Goal: Task Accomplishment & Management: Complete application form

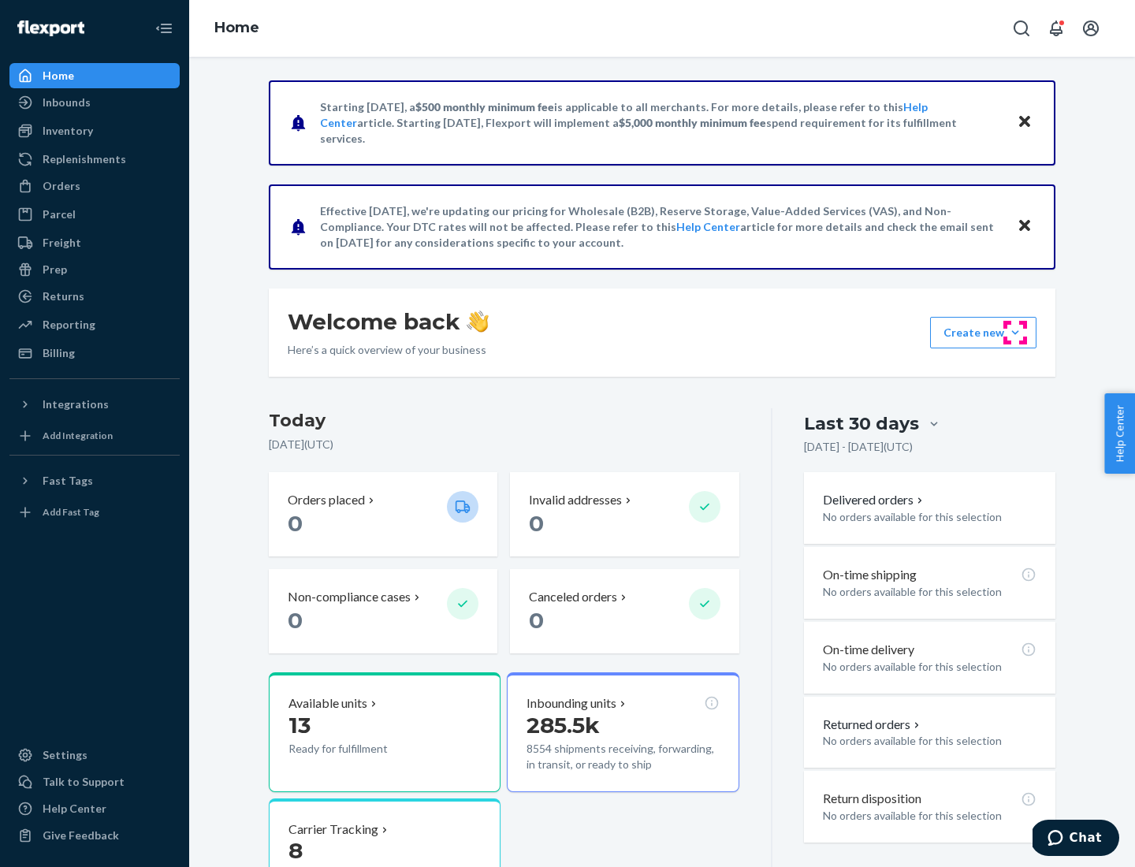
click at [1015, 333] on button "Create new Create new inbound Create new order Create new product" at bounding box center [983, 333] width 106 height 32
click at [95, 102] on div "Inbounds" at bounding box center [94, 102] width 167 height 22
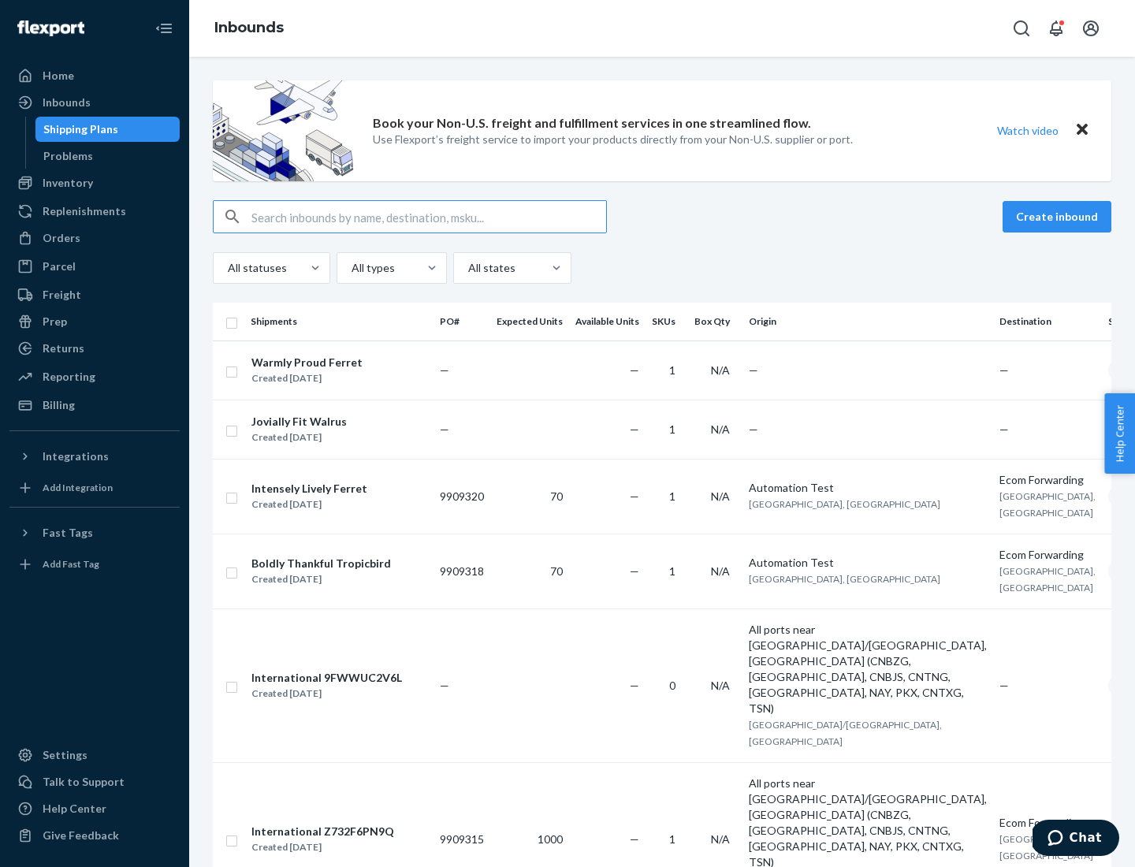
click at [1059, 217] on button "Create inbound" at bounding box center [1057, 217] width 109 height 32
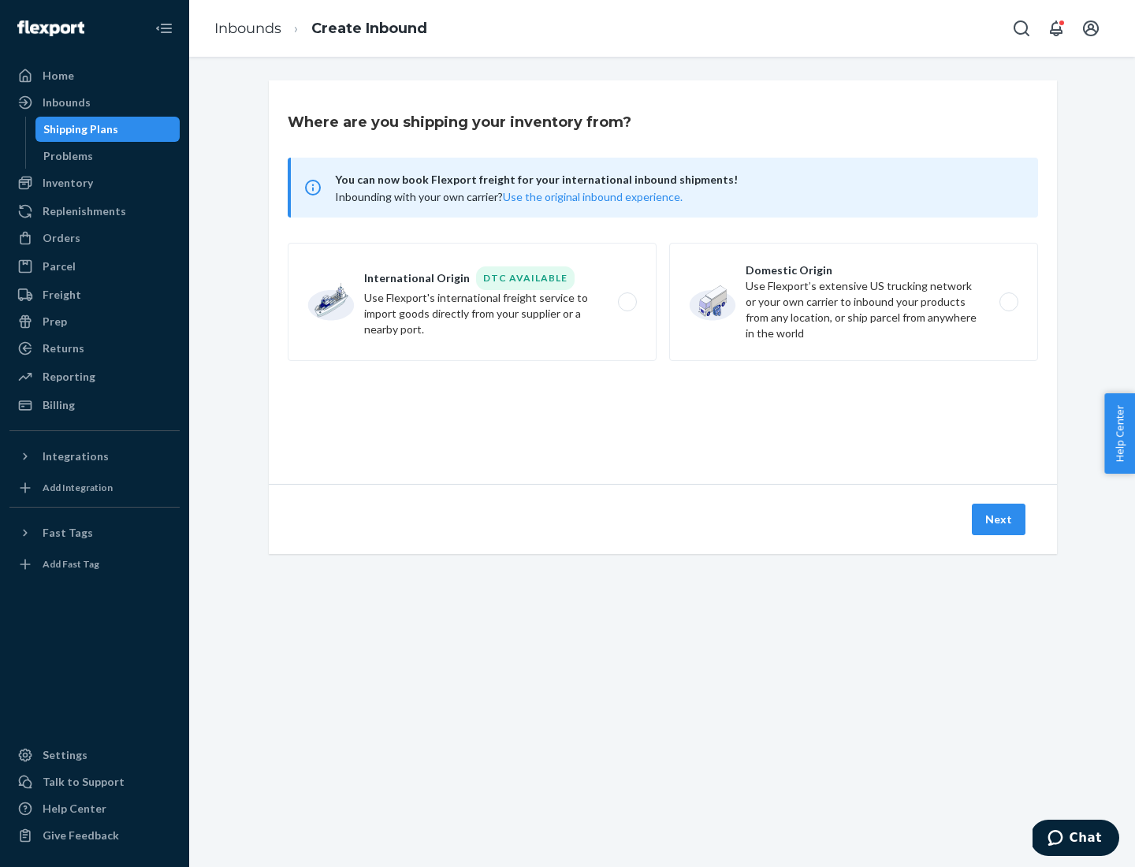
click at [854, 302] on label "Domestic Origin Use Flexport’s extensive US trucking network or your own carrie…" at bounding box center [853, 302] width 369 height 118
click at [1008, 302] on input "Domestic Origin Use Flexport’s extensive US trucking network or your own carrie…" at bounding box center [1013, 302] width 10 height 10
radio input "true"
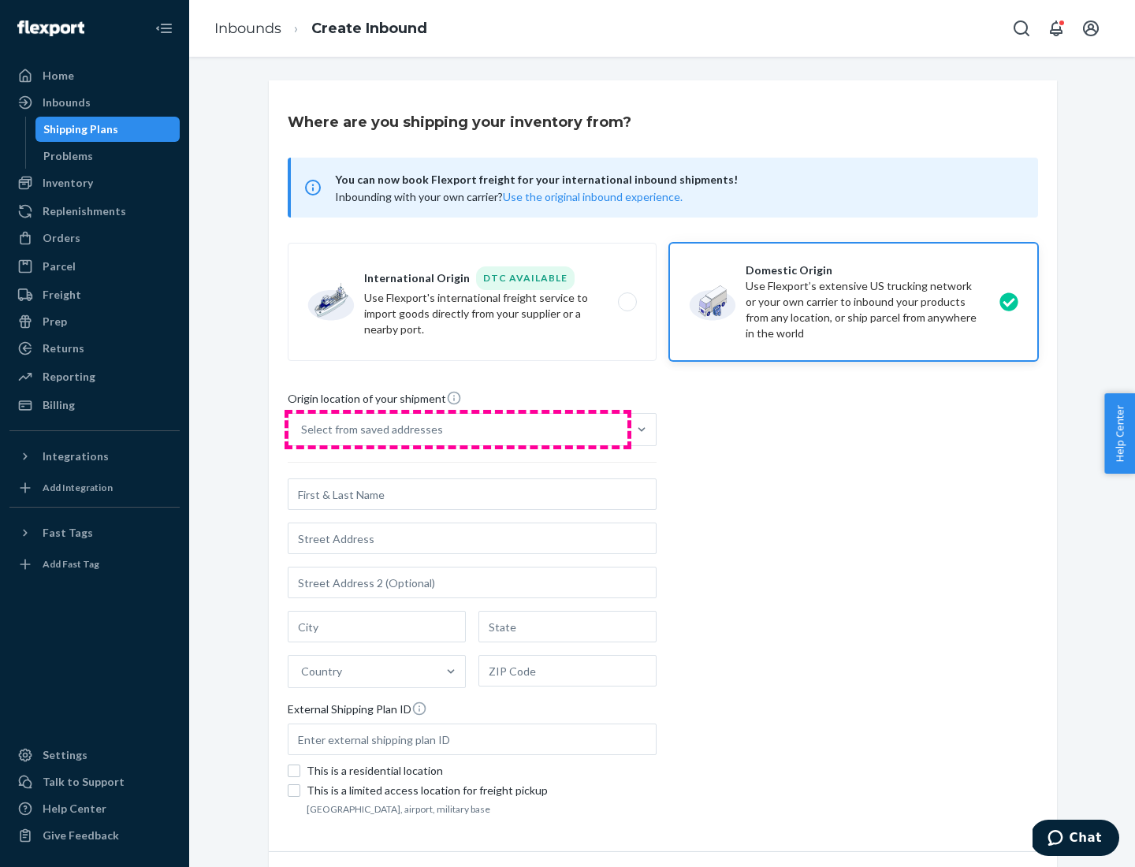
click at [458, 430] on div "Select from saved addresses" at bounding box center [457, 430] width 339 height 32
click at [303, 430] on input "Select from saved addresses" at bounding box center [302, 430] width 2 height 16
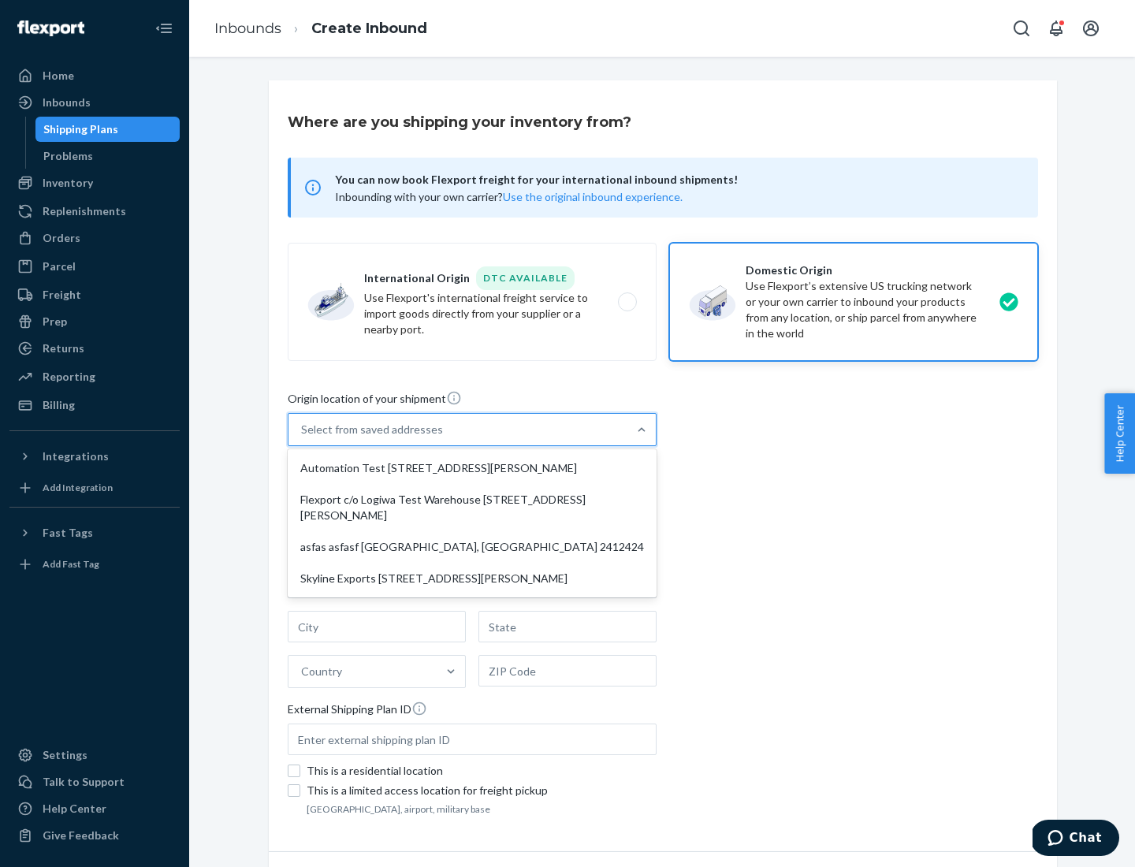
scroll to position [6, 0]
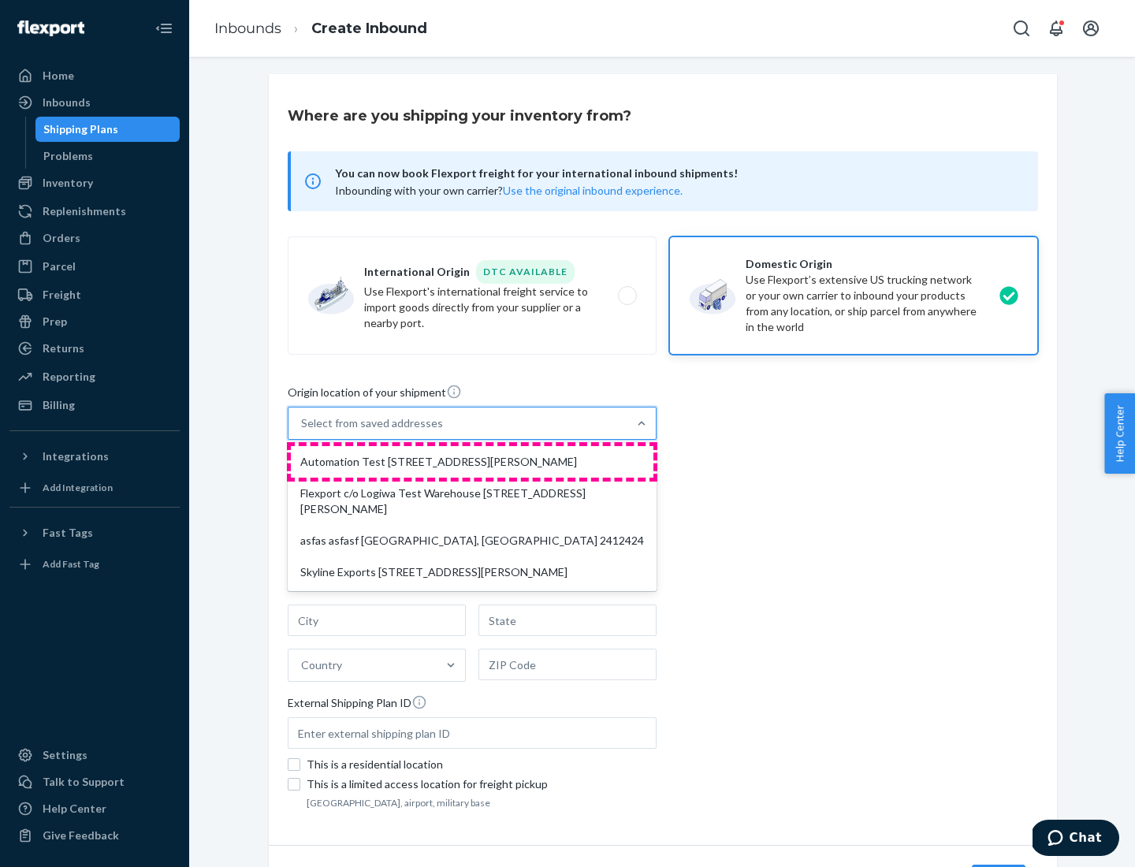
click at [472, 462] on div "Automation Test [STREET_ADDRESS][PERSON_NAME]" at bounding box center [472, 462] width 363 height 32
click at [303, 431] on input "option Automation Test [STREET_ADDRESS][PERSON_NAME] focused, 1 of 4. 4 results…" at bounding box center [302, 423] width 2 height 16
type input "Automation Test"
type input "9th Floor"
type input "[GEOGRAPHIC_DATA]"
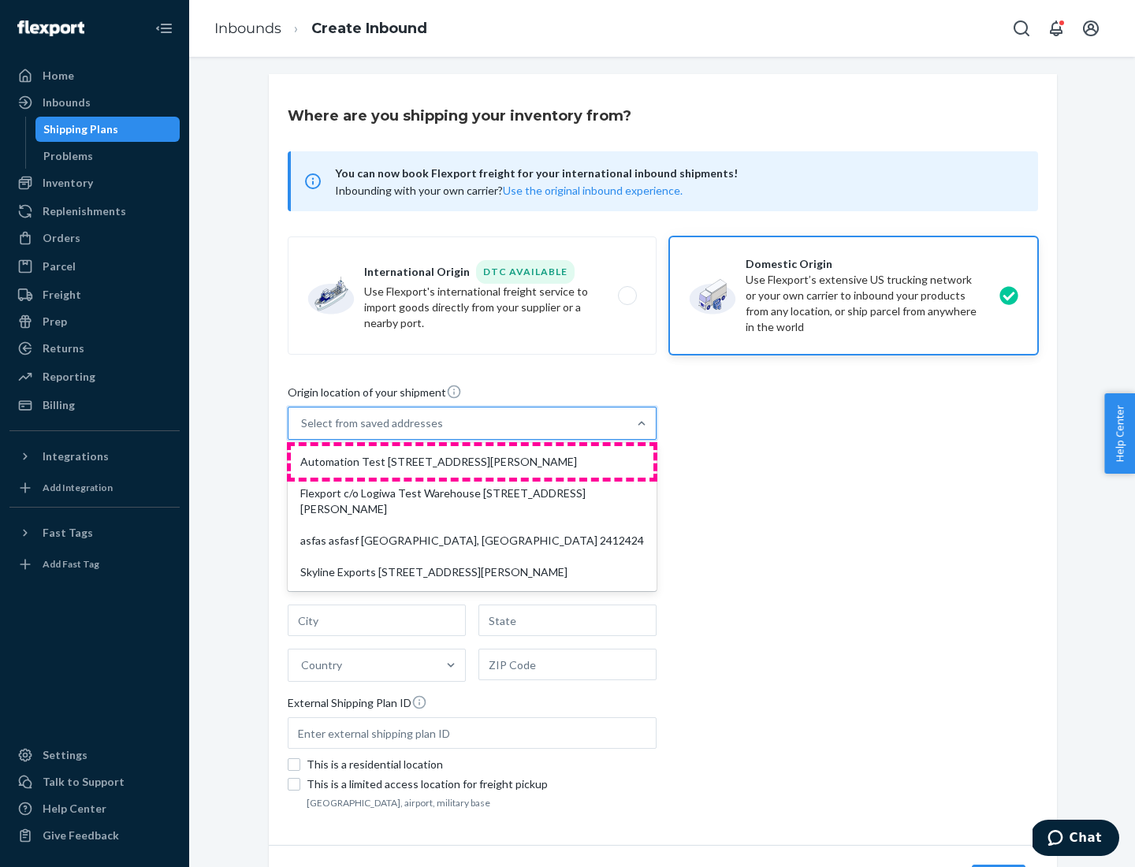
type input "CA"
type input "94104"
type input "[STREET_ADDRESS][PERSON_NAME]"
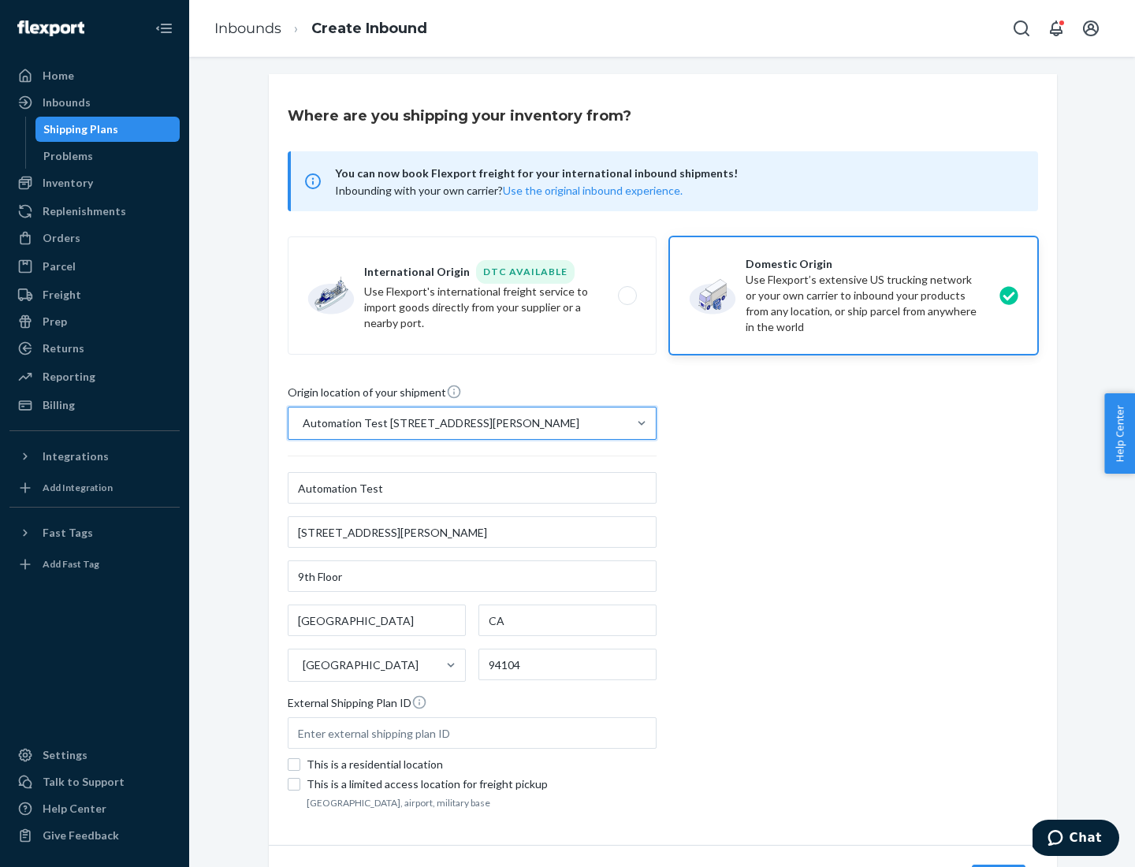
scroll to position [92, 0]
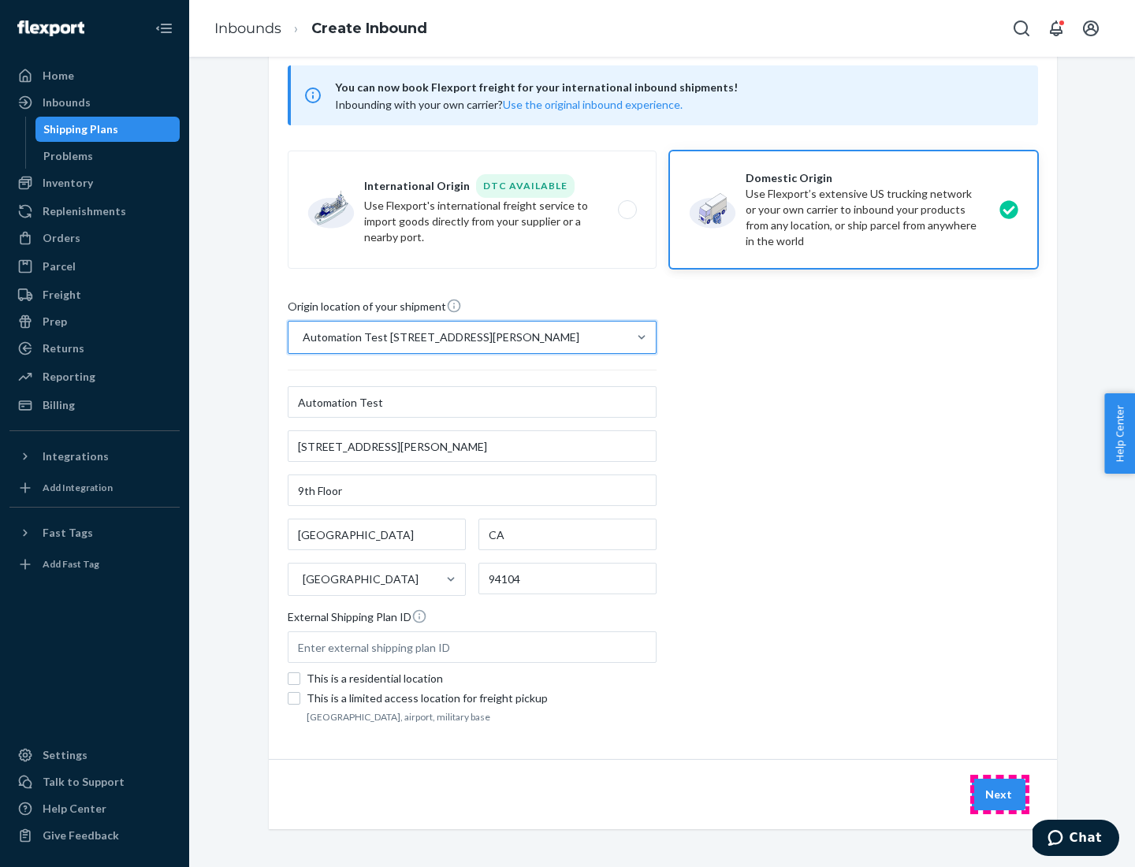
click at [999, 795] on button "Next" at bounding box center [999, 795] width 54 height 32
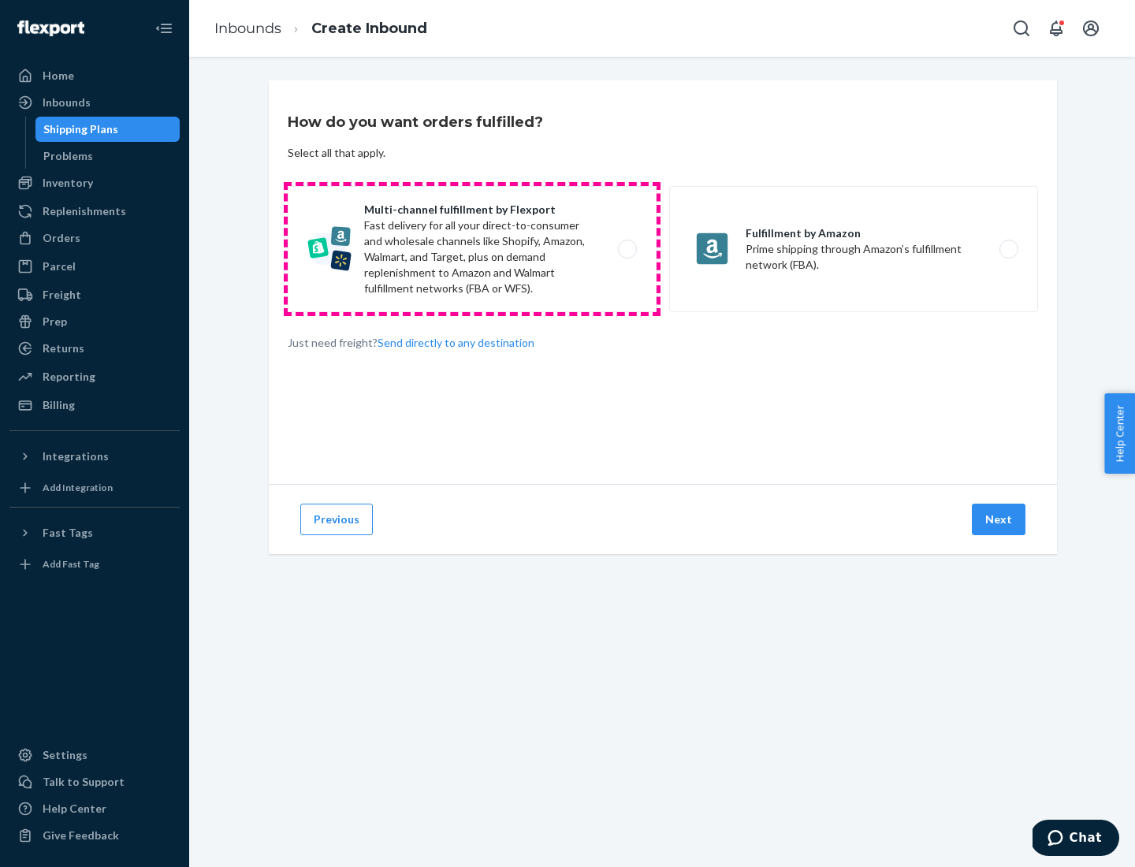
click at [472, 249] on label "Multi-channel fulfillment by Flexport Fast delivery for all your direct-to-cons…" at bounding box center [472, 249] width 369 height 126
click at [627, 249] on input "Multi-channel fulfillment by Flexport Fast delivery for all your direct-to-cons…" at bounding box center [632, 249] width 10 height 10
radio input "true"
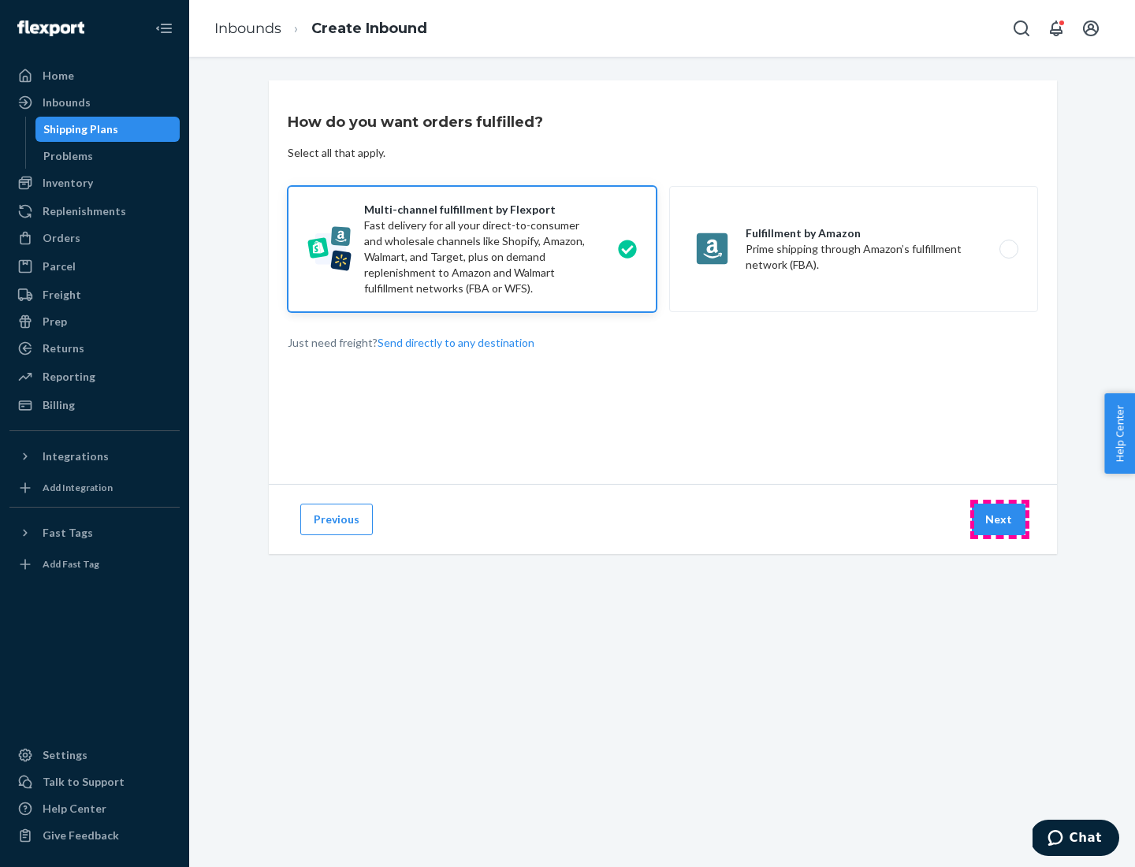
click at [999, 519] on button "Next" at bounding box center [999, 520] width 54 height 32
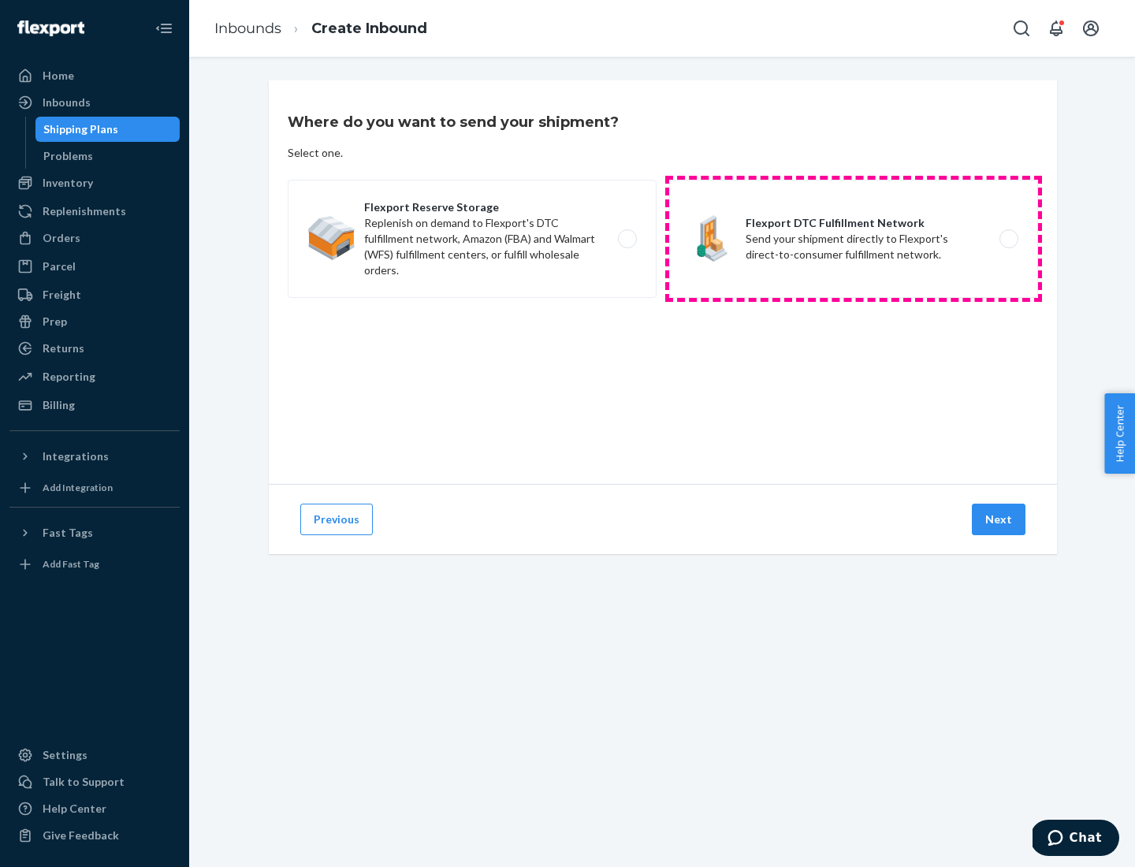
click at [854, 239] on label "Flexport DTC Fulfillment Network Send your shipment directly to Flexport's dire…" at bounding box center [853, 239] width 369 height 118
click at [1008, 239] on input "Flexport DTC Fulfillment Network Send your shipment directly to Flexport's dire…" at bounding box center [1013, 239] width 10 height 10
radio input "true"
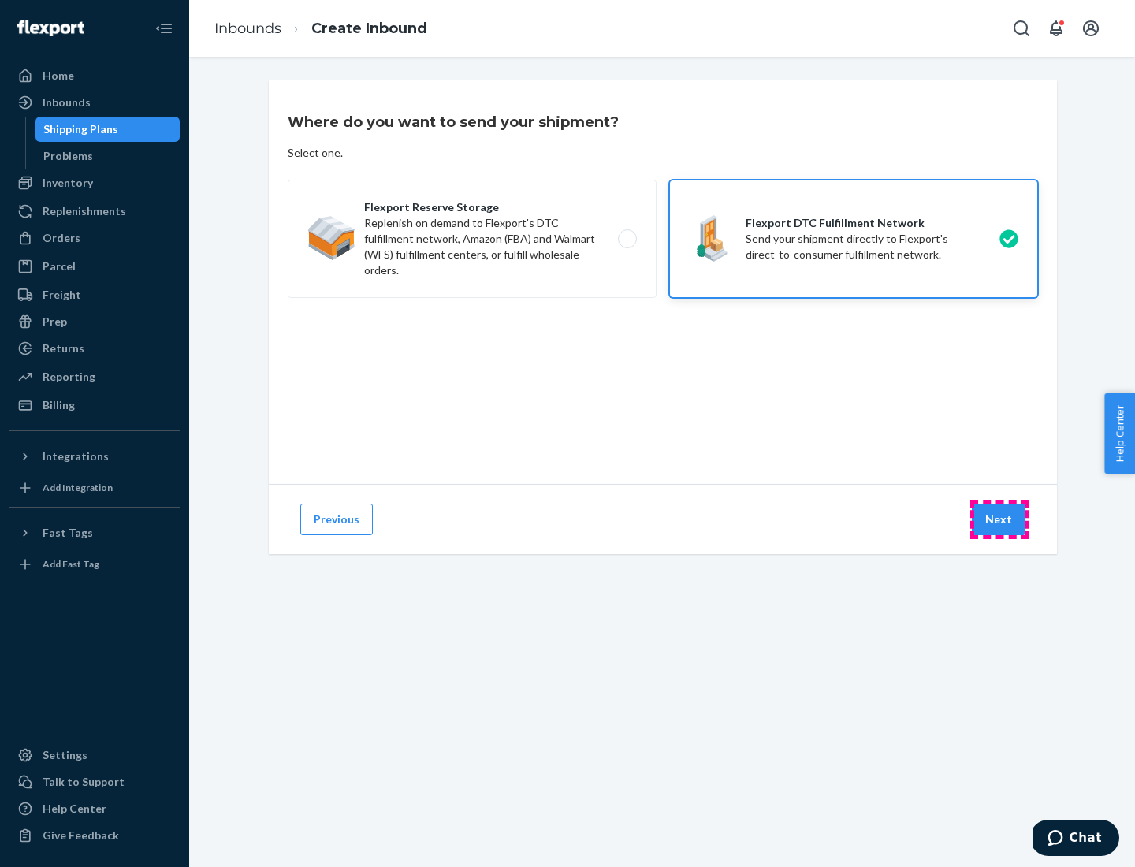
click at [999, 519] on button "Next" at bounding box center [999, 520] width 54 height 32
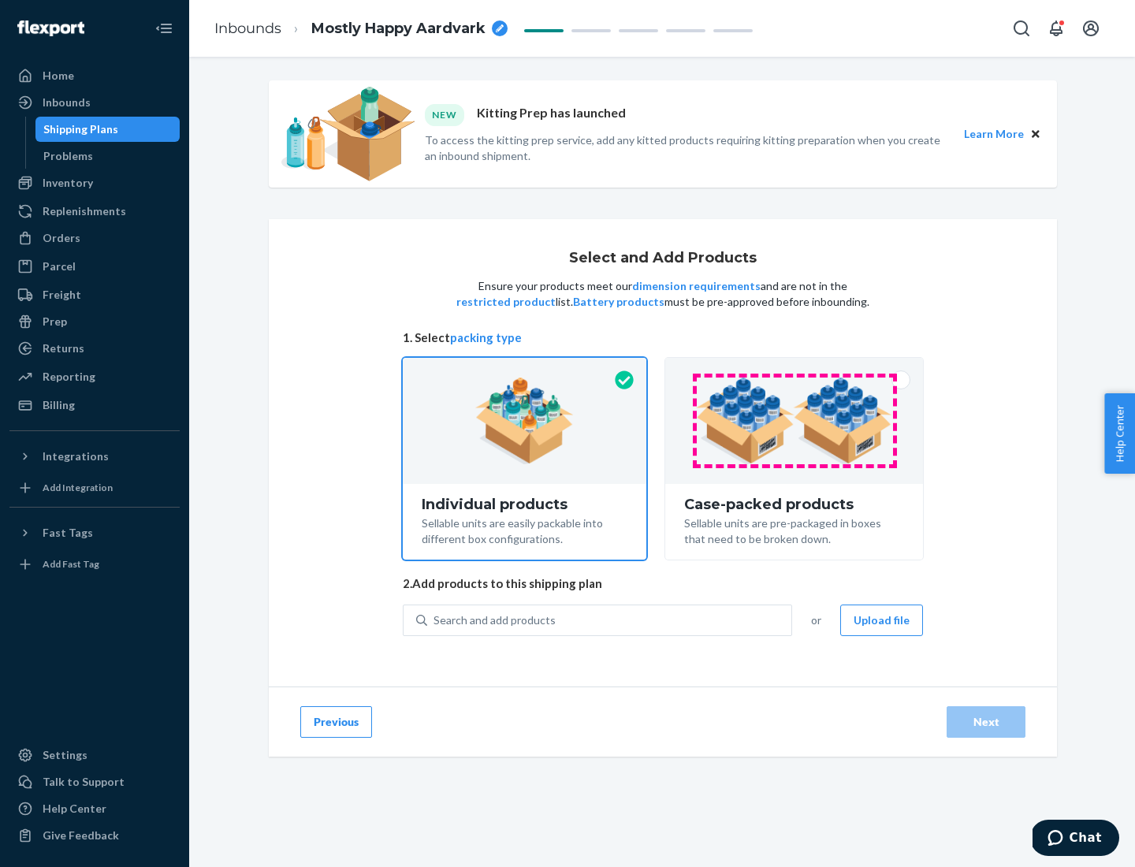
click at [795, 421] on img at bounding box center [794, 421] width 196 height 87
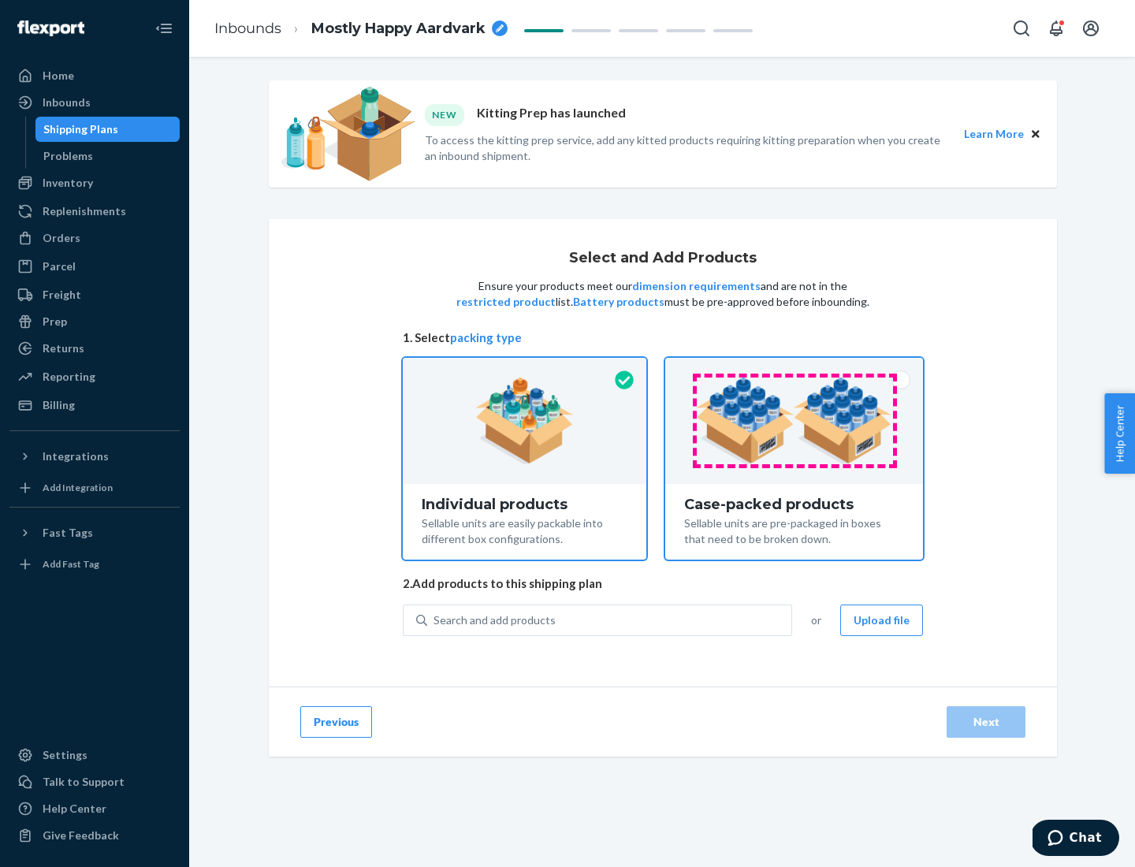
click at [795, 368] on input "Case-packed products Sellable units are pre-packaged in boxes that need to be b…" at bounding box center [794, 363] width 10 height 10
radio input "true"
radio input "false"
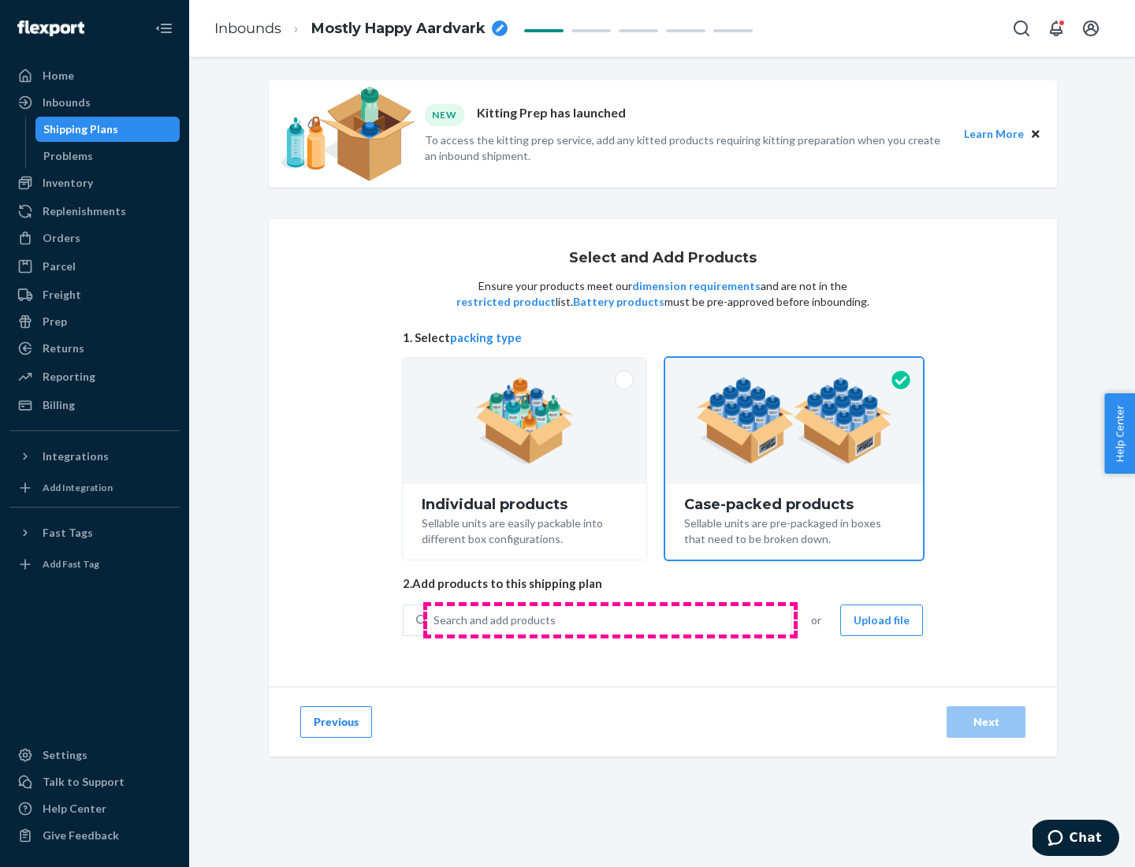
click at [610, 620] on div "Search and add products" at bounding box center [609, 620] width 364 height 28
click at [435, 620] on input "Search and add products" at bounding box center [435, 620] width 2 height 16
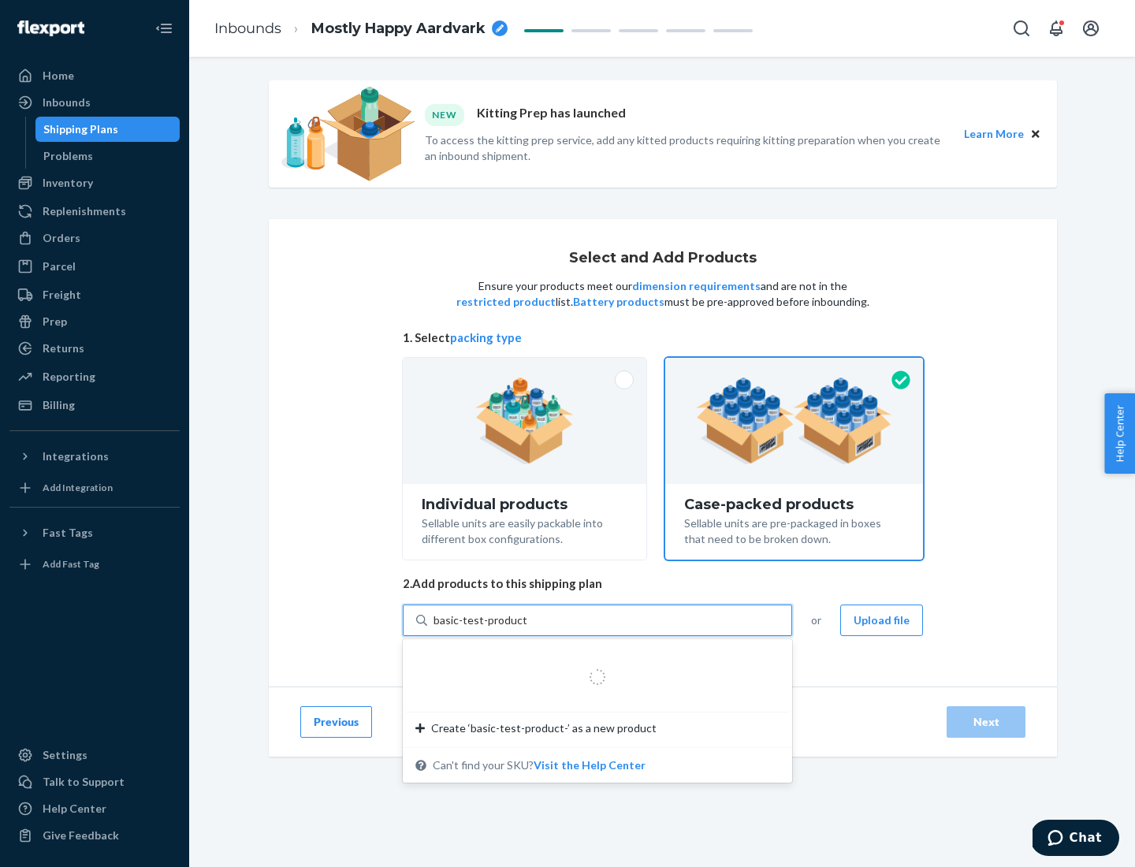
type input "basic-test-product-1"
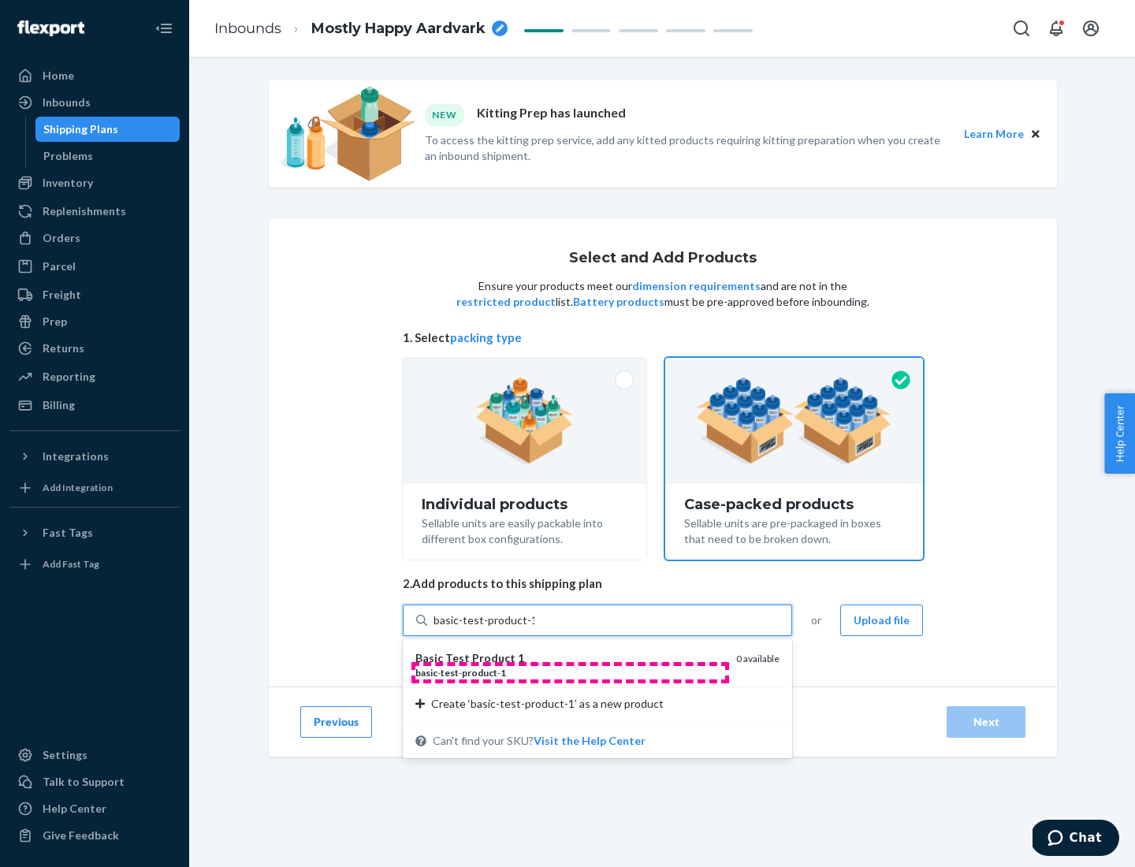
click at [570, 672] on div "basic - test - product - 1" at bounding box center [569, 672] width 308 height 13
click at [534, 628] on input "basic-test-product-1" at bounding box center [484, 620] width 101 height 16
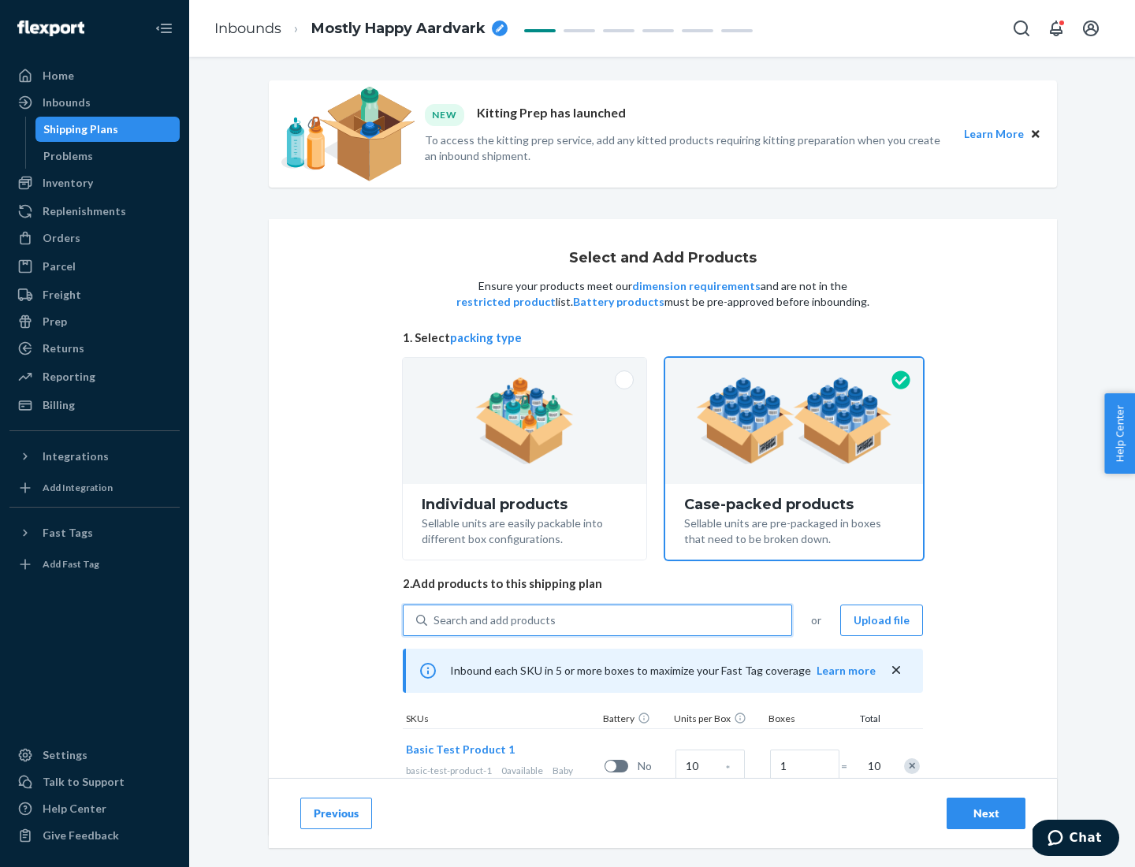
scroll to position [57, 0]
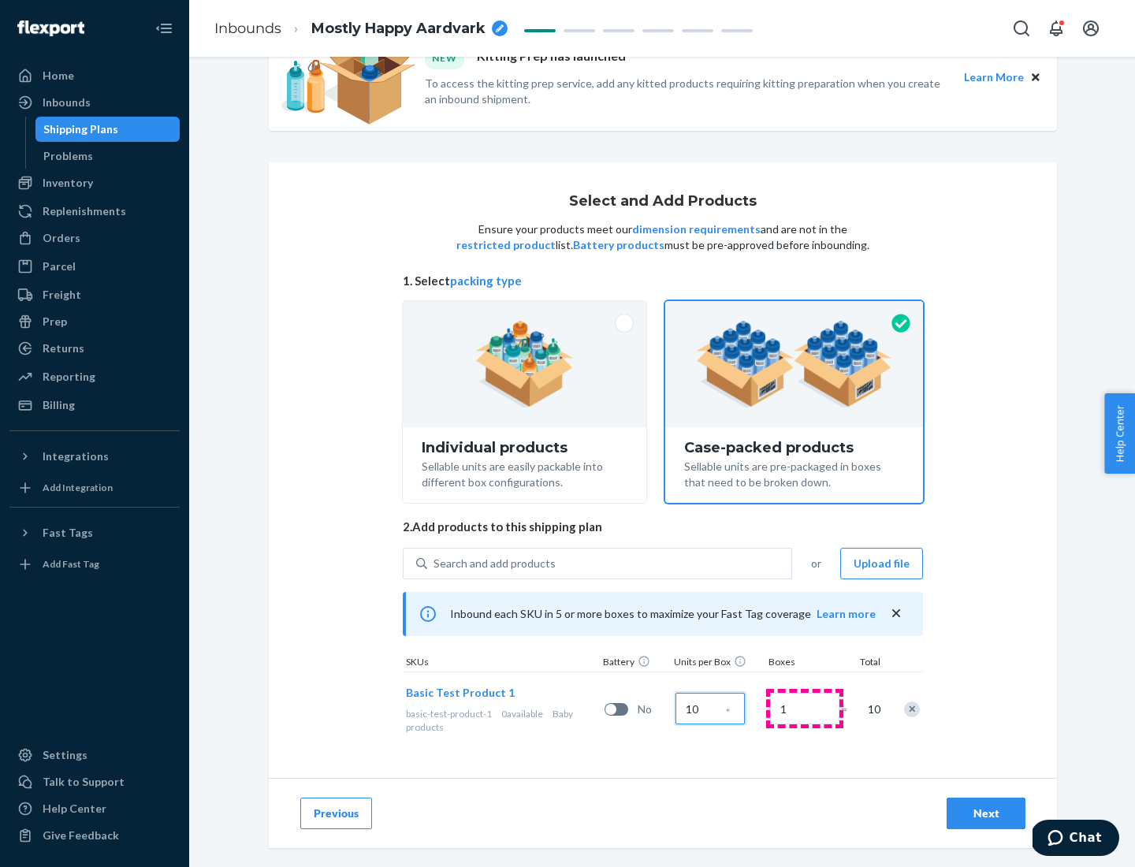
type input "10"
type input "7"
click at [986, 813] on div "Next" at bounding box center [986, 814] width 52 height 16
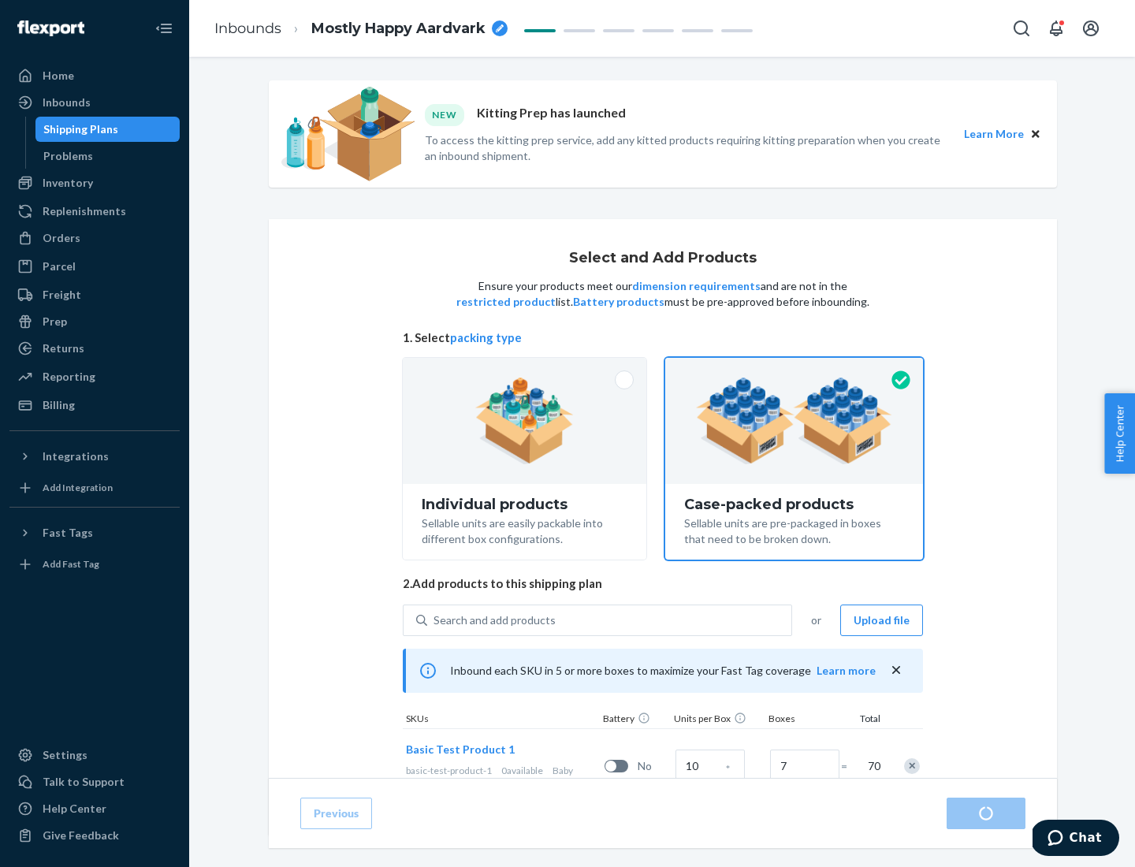
radio input "true"
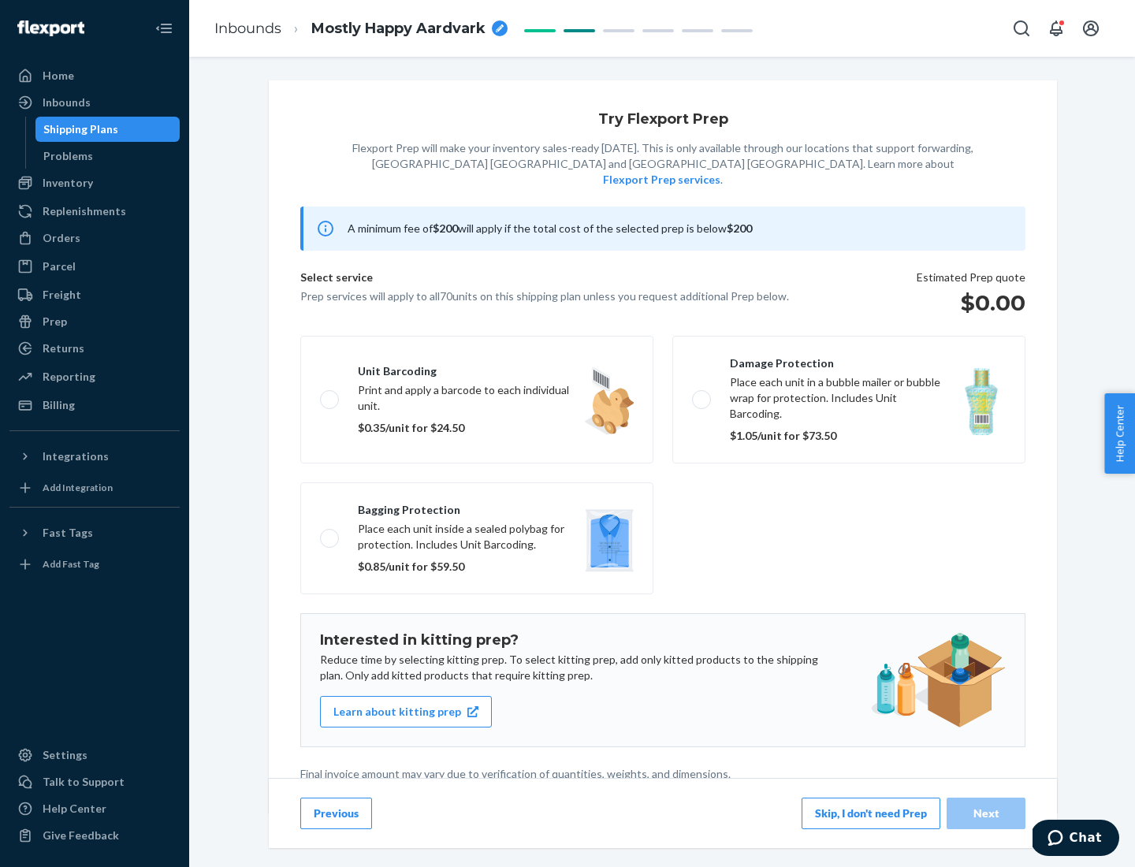
scroll to position [4, 0]
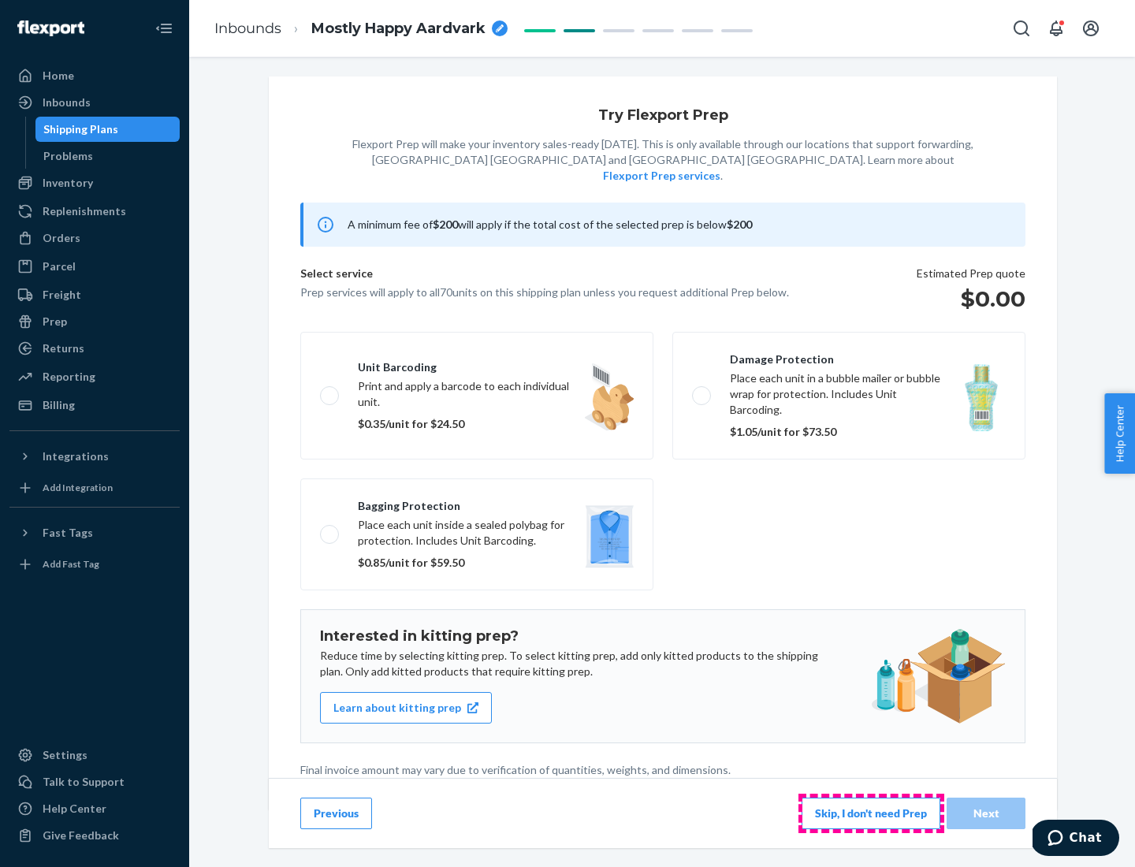
click at [871, 813] on button "Skip, I don't need Prep" at bounding box center [871, 814] width 139 height 32
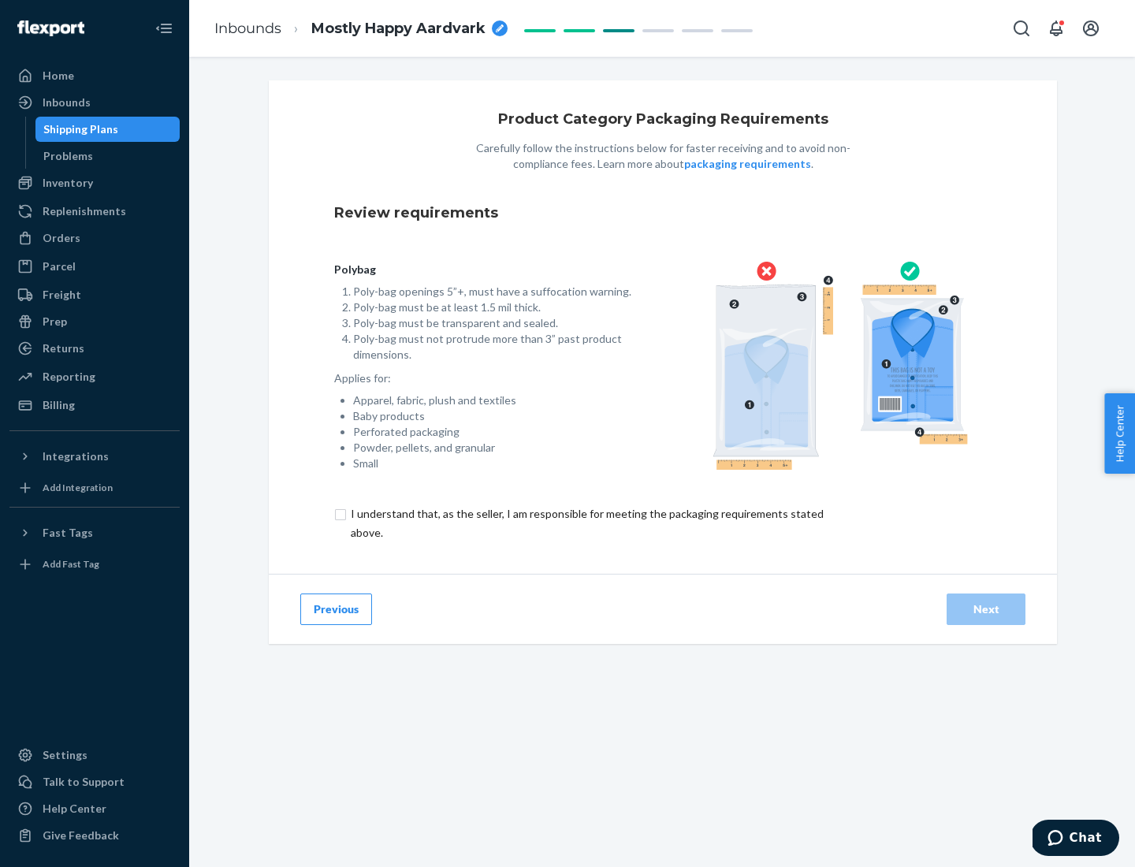
click at [586, 523] on input "checkbox" at bounding box center [596, 523] width 524 height 38
checkbox input "true"
click at [986, 608] on div "Next" at bounding box center [986, 609] width 52 height 16
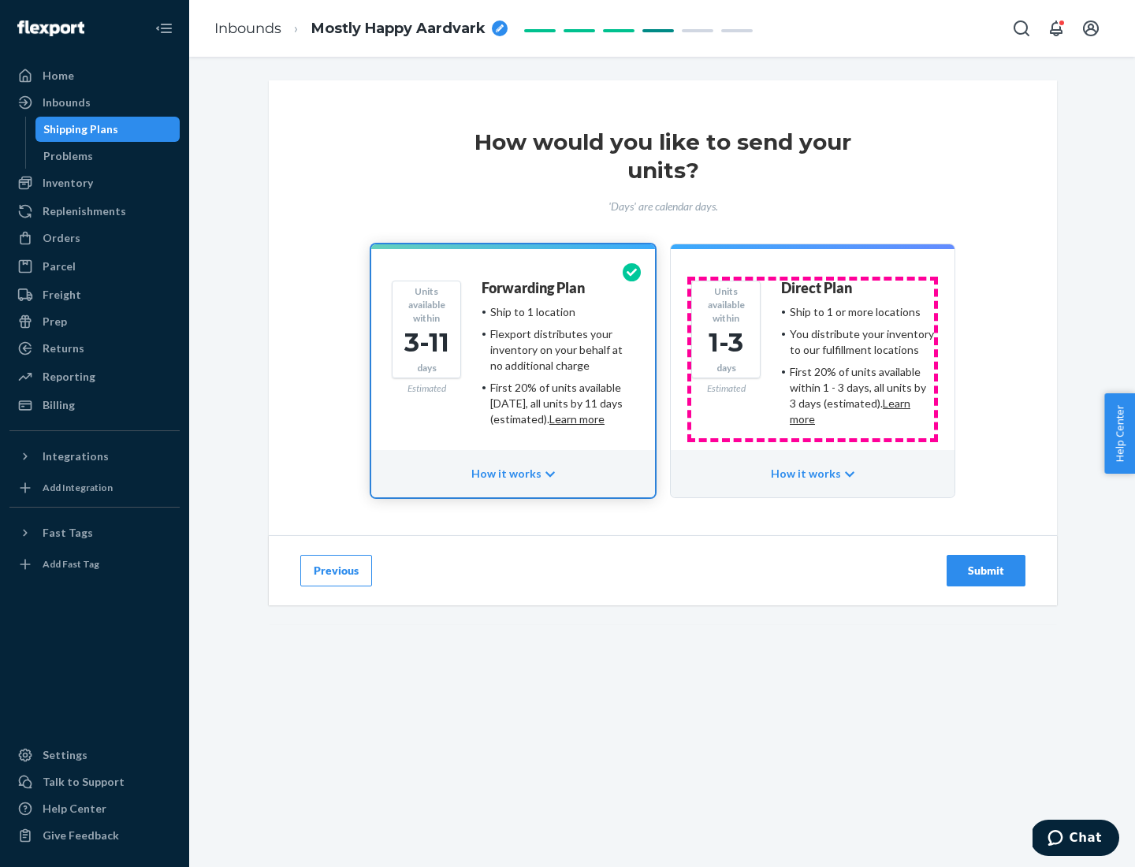
click at [813, 359] on ul "Ship to 1 or more locations You distribute your inventory to our fulfillment lo…" at bounding box center [857, 365] width 153 height 123
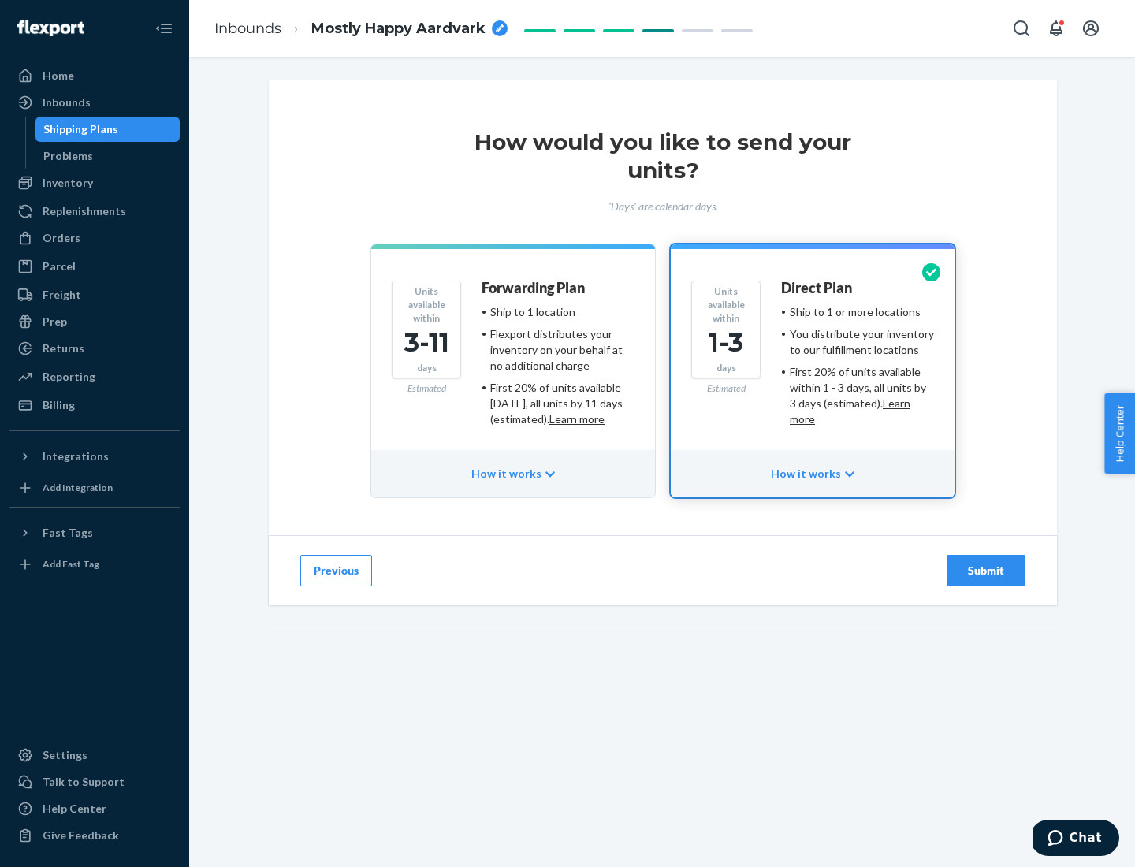
click at [986, 571] on div "Submit" at bounding box center [986, 571] width 52 height 16
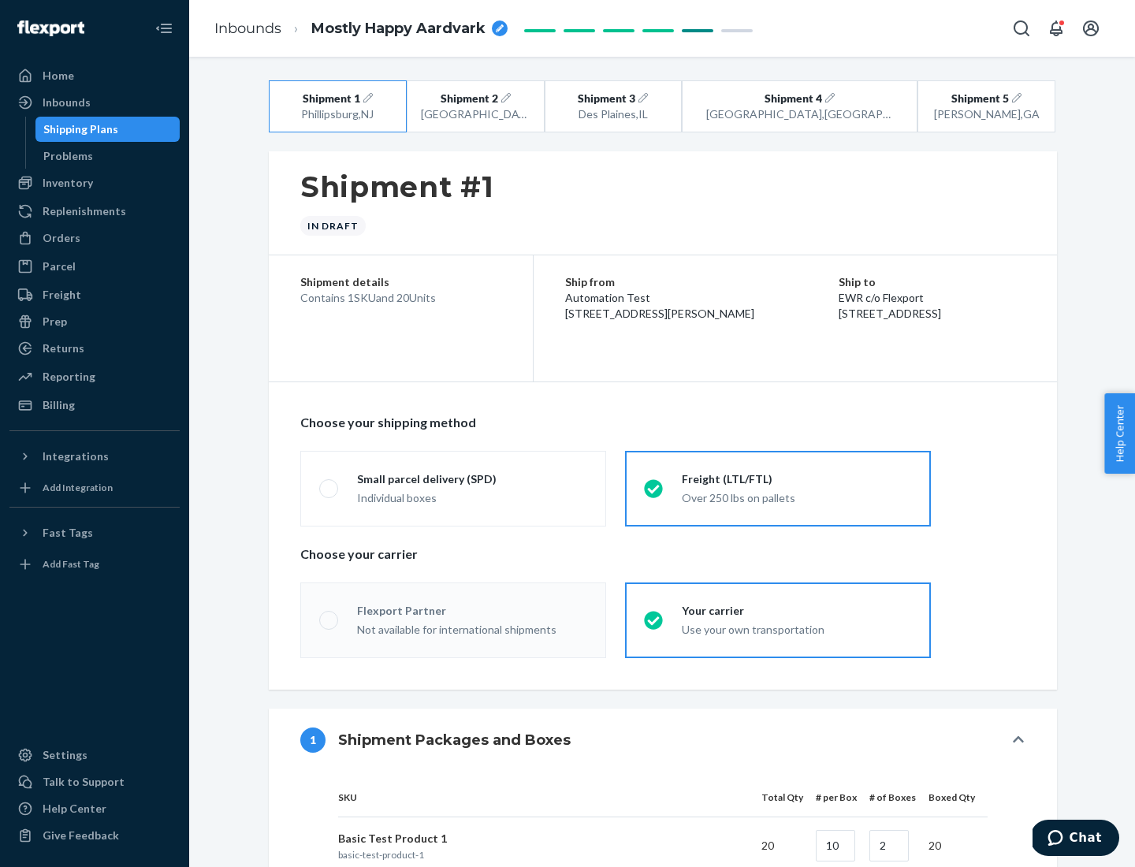
radio input "true"
radio input "false"
radio input "true"
radio input "false"
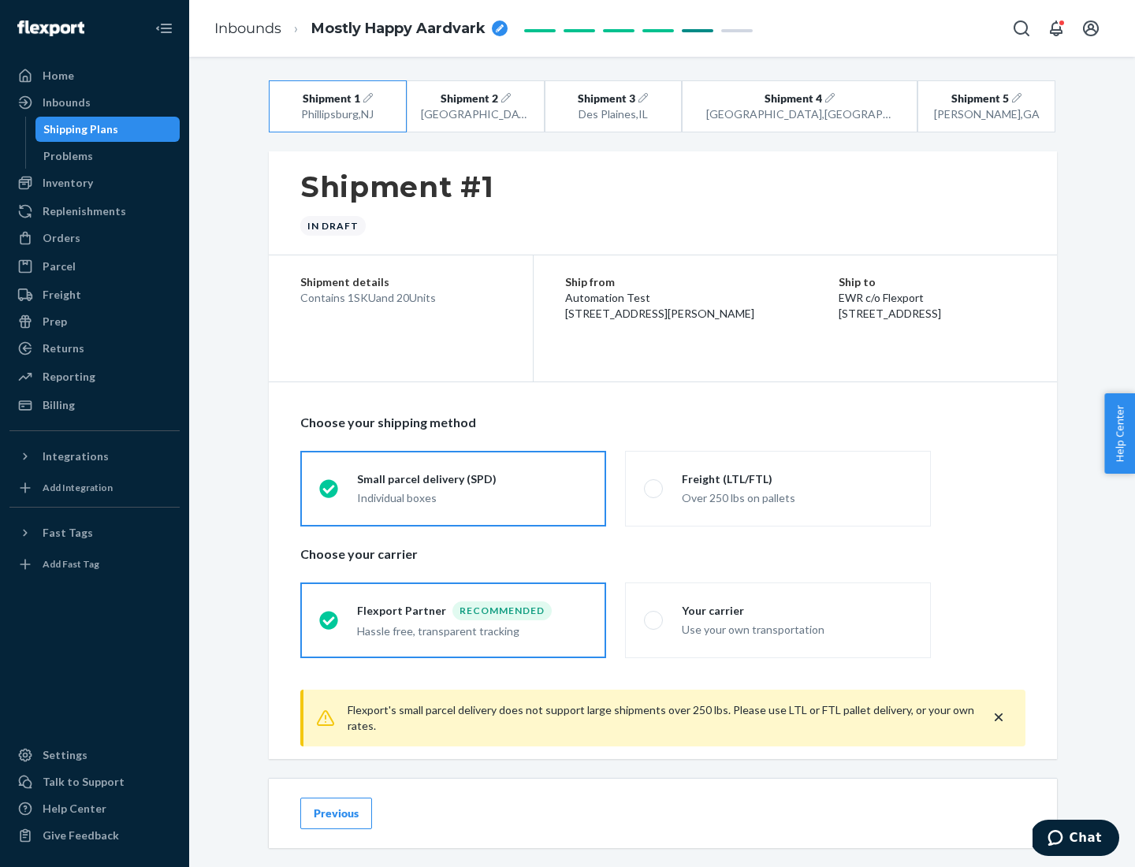
scroll to position [17, 0]
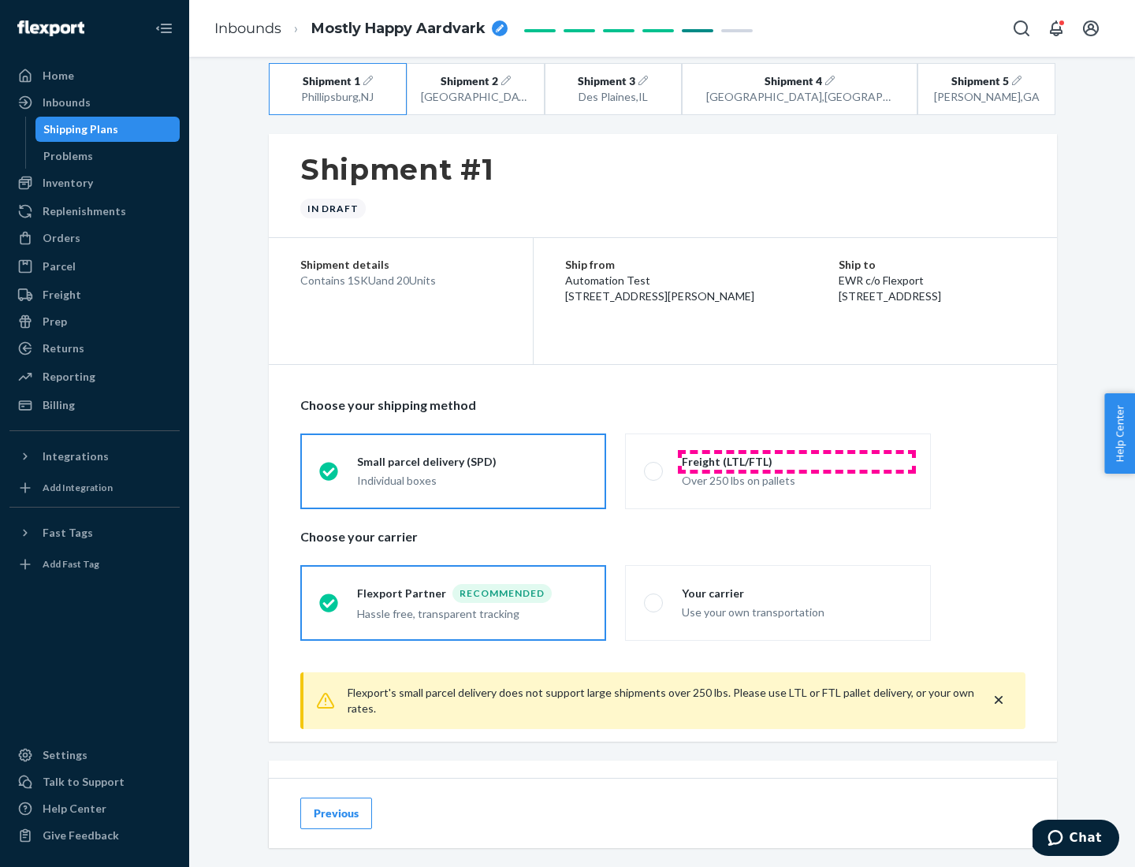
click at [797, 461] on div "Freight (LTL/FTL)" at bounding box center [797, 462] width 230 height 16
click at [654, 466] on input "Freight (LTL/FTL) Over 250 lbs on pallets" at bounding box center [649, 471] width 10 height 10
radio input "true"
radio input "false"
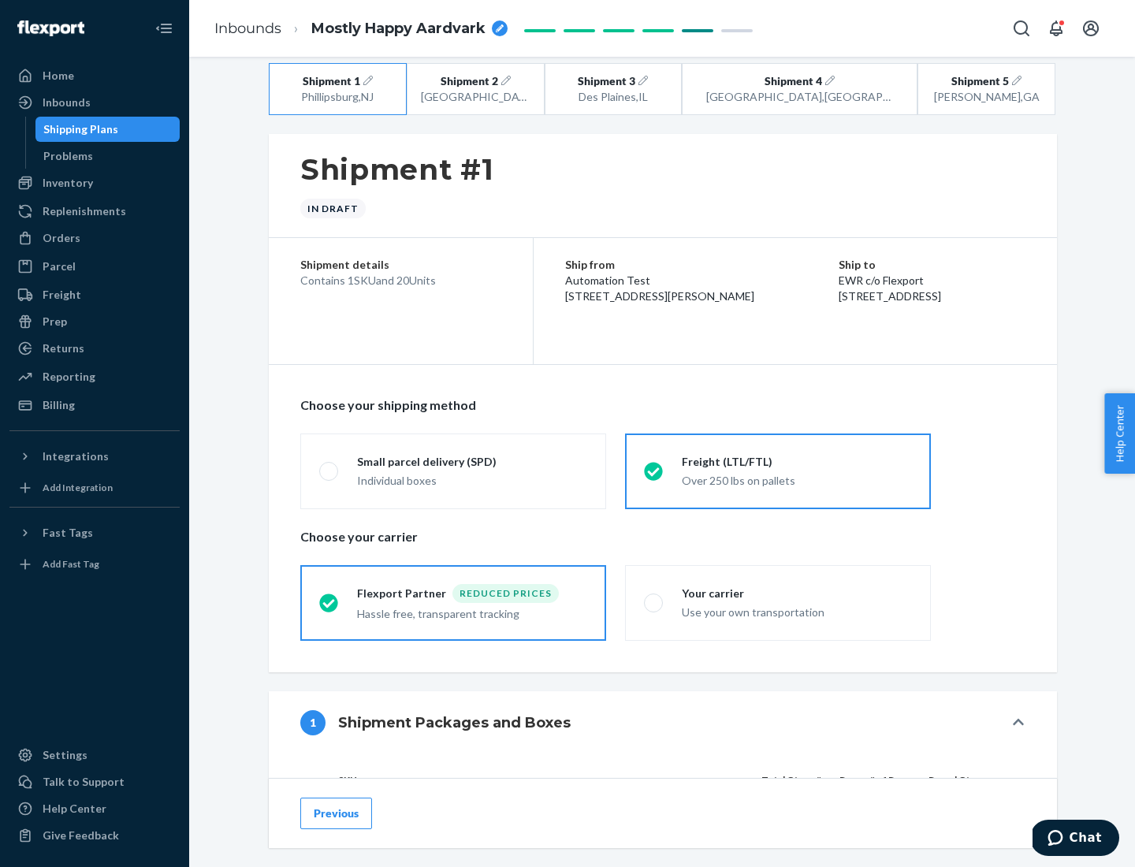
scroll to position [149, 0]
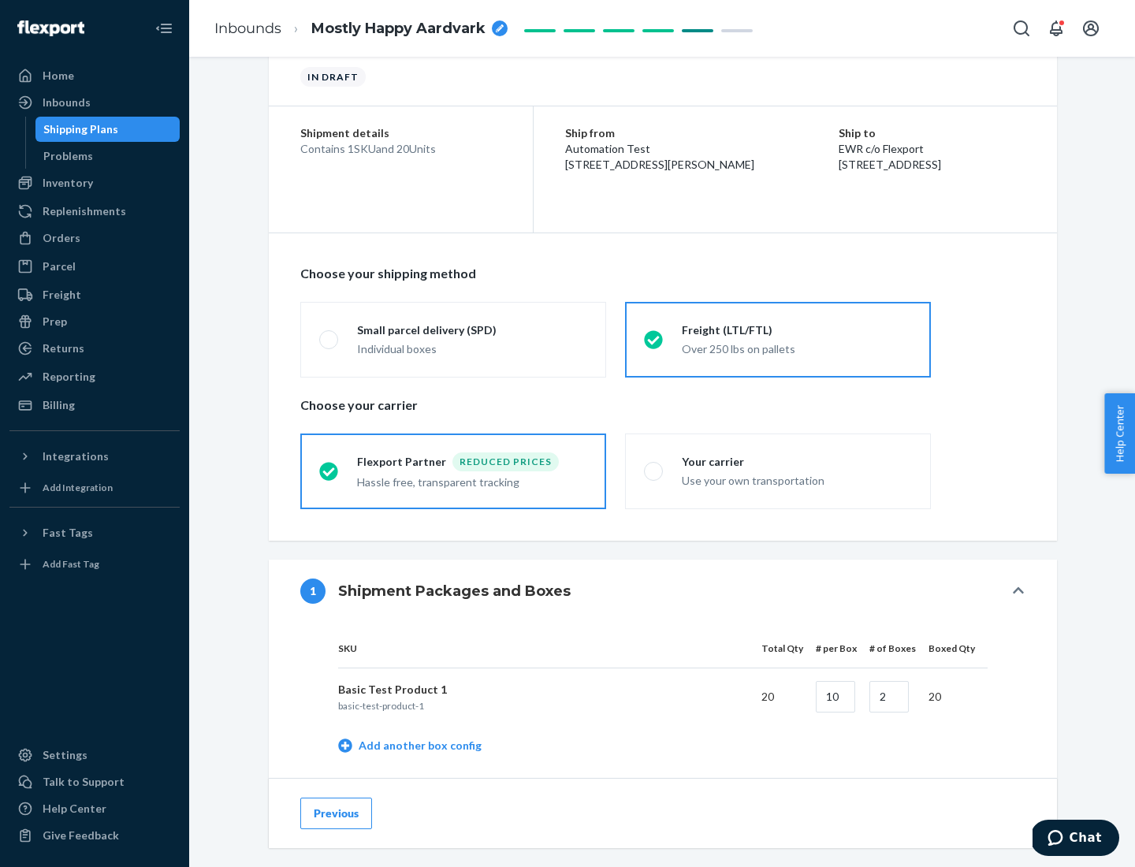
click at [797, 461] on div "Your carrier" at bounding box center [797, 462] width 230 height 16
click at [654, 466] on input "Your carrier Use your own transportation" at bounding box center [649, 471] width 10 height 10
radio input "true"
radio input "false"
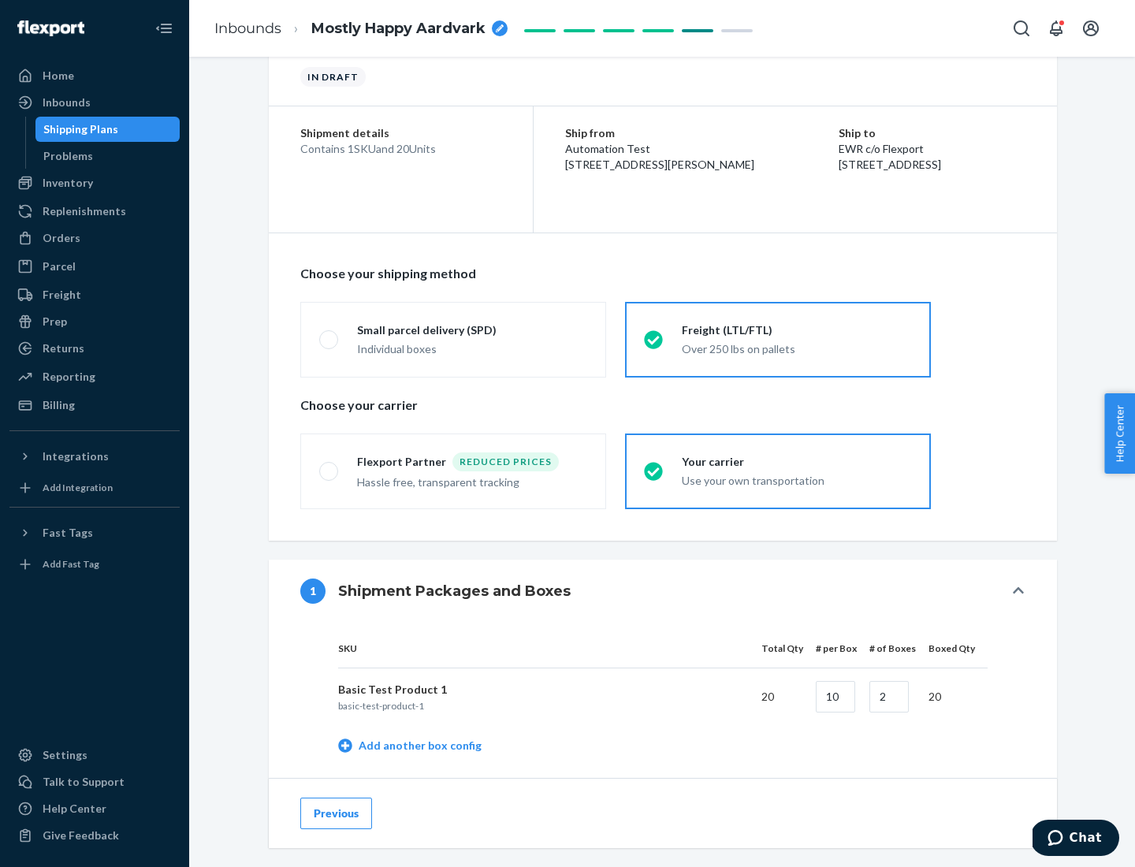
scroll to position [498, 0]
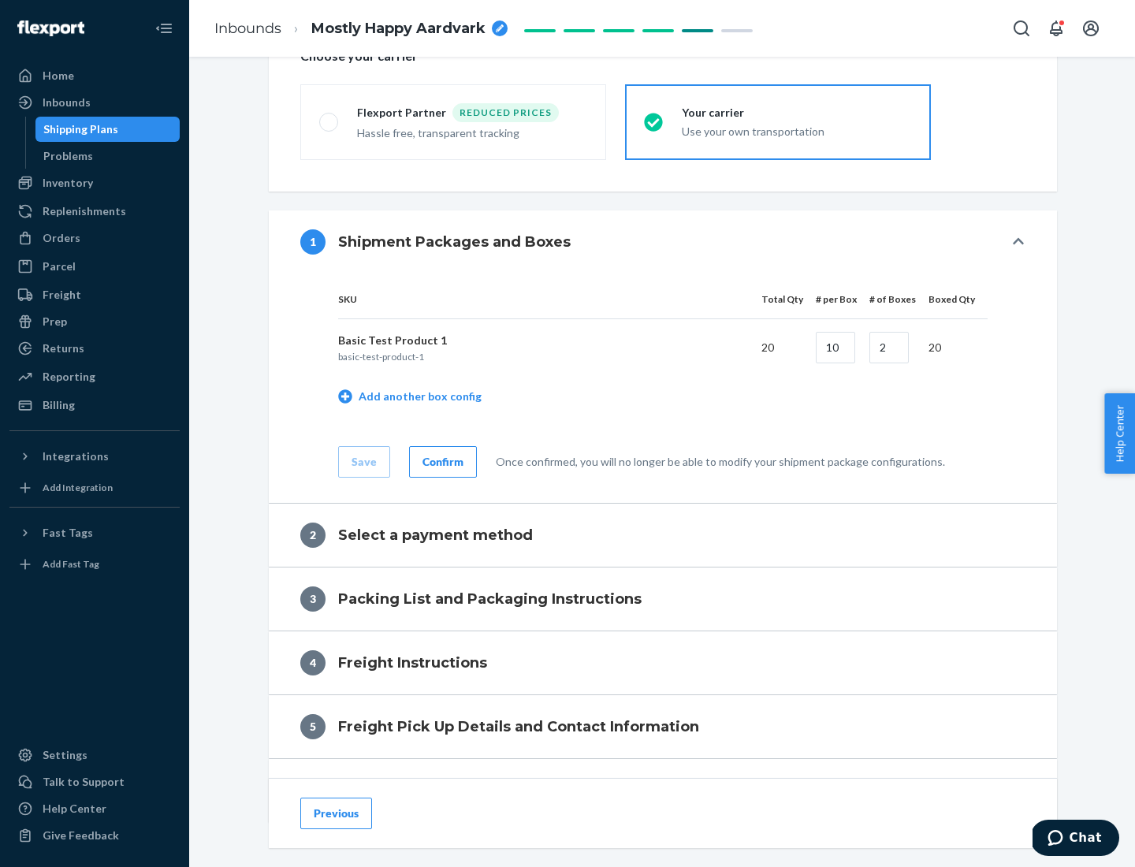
click at [441, 461] on div "Confirm" at bounding box center [442, 462] width 41 height 16
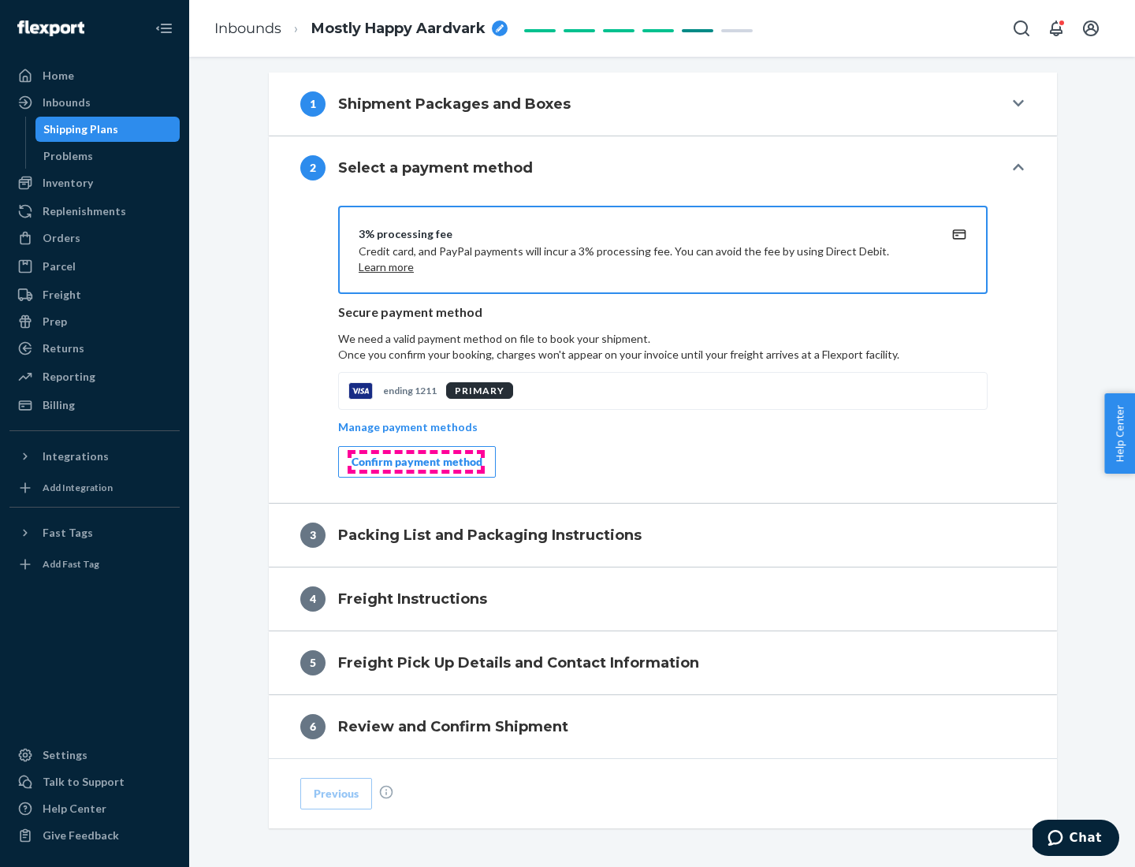
click at [415, 462] on div "Confirm payment method" at bounding box center [417, 462] width 131 height 16
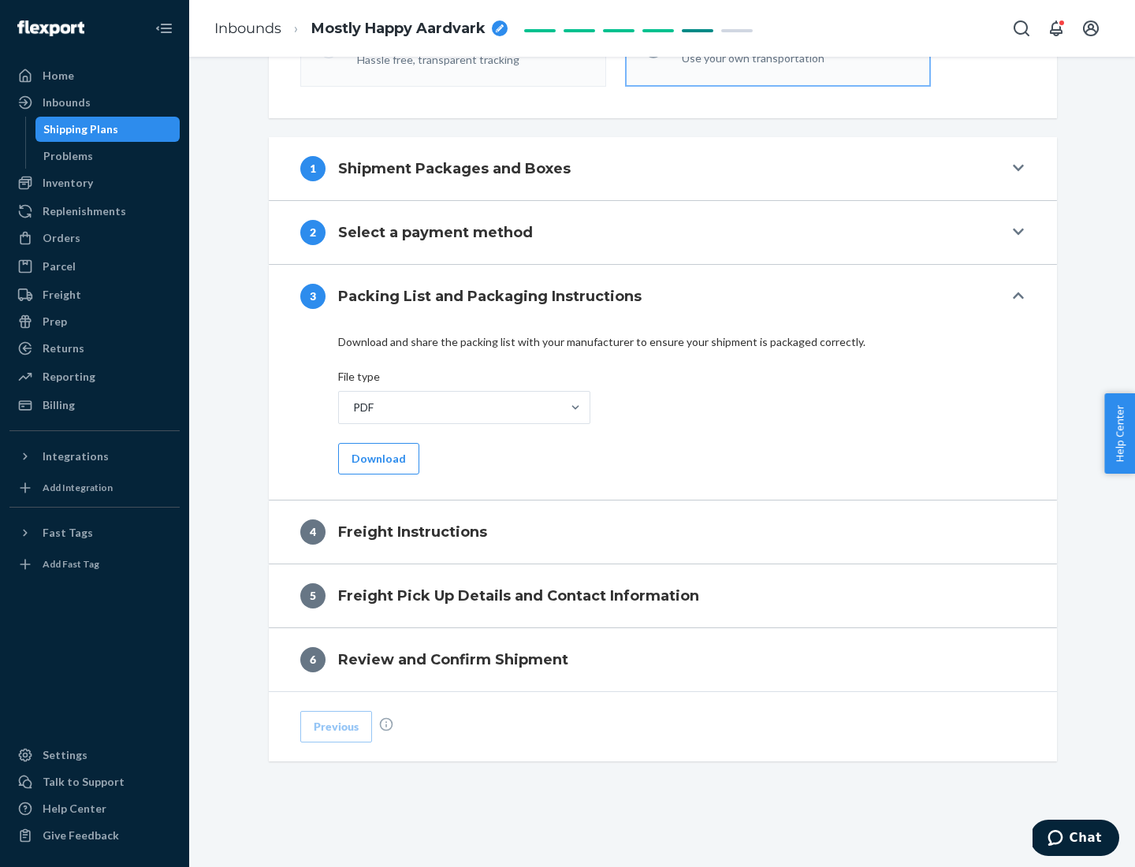
scroll to position [568, 0]
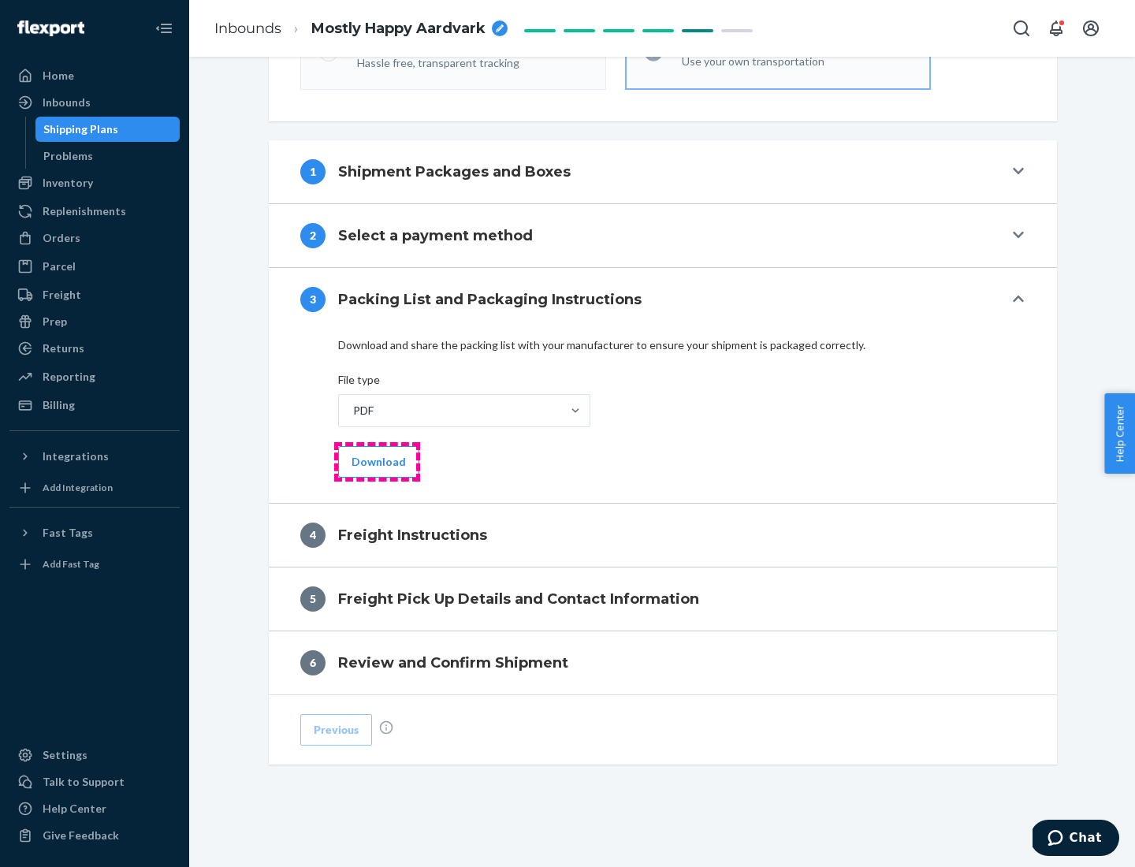
click at [377, 461] on button "Download" at bounding box center [378, 462] width 81 height 32
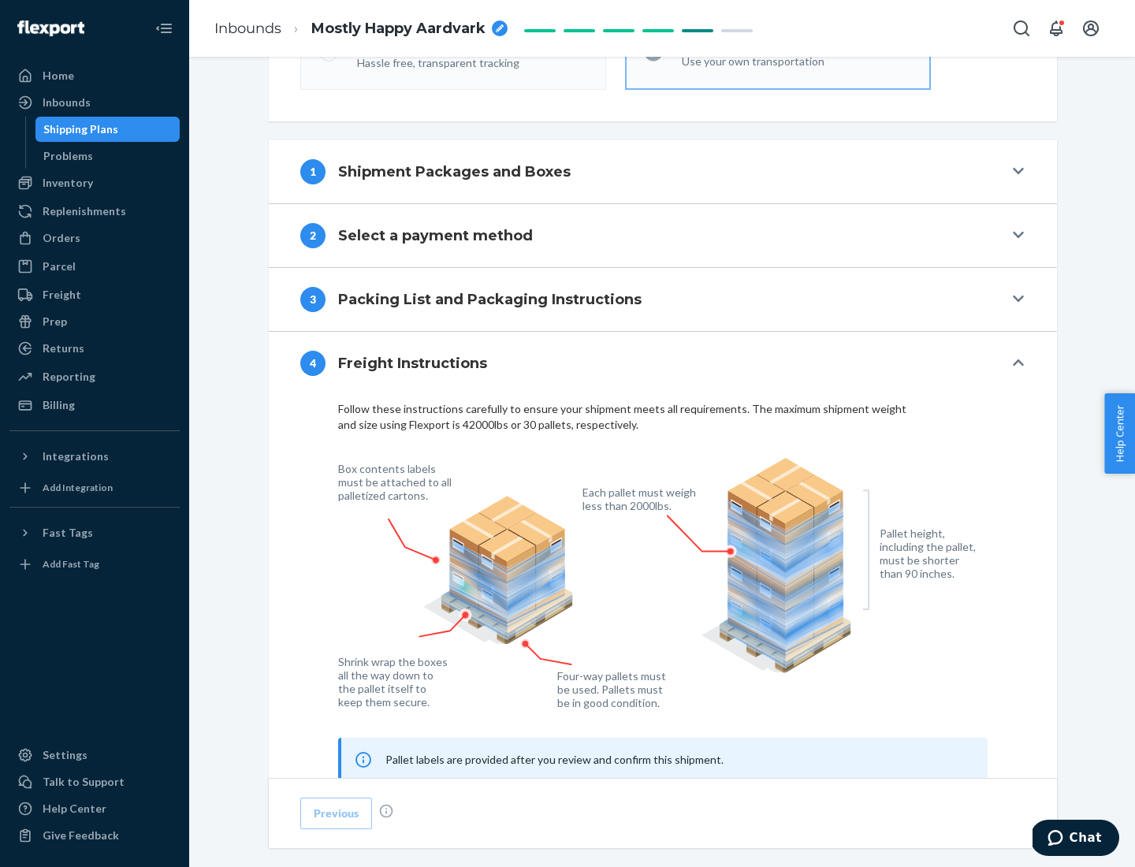
scroll to position [953, 0]
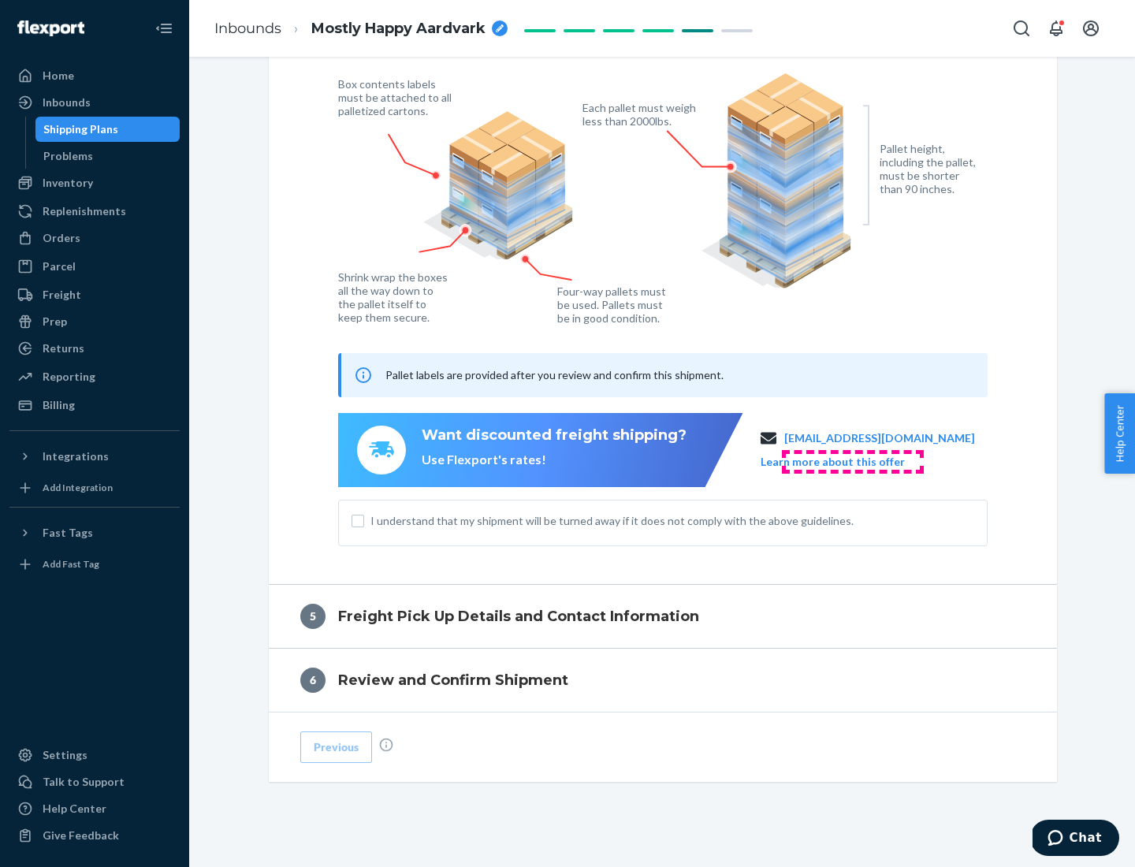
click at [852, 461] on button "Learn more about this offer" at bounding box center [833, 462] width 144 height 16
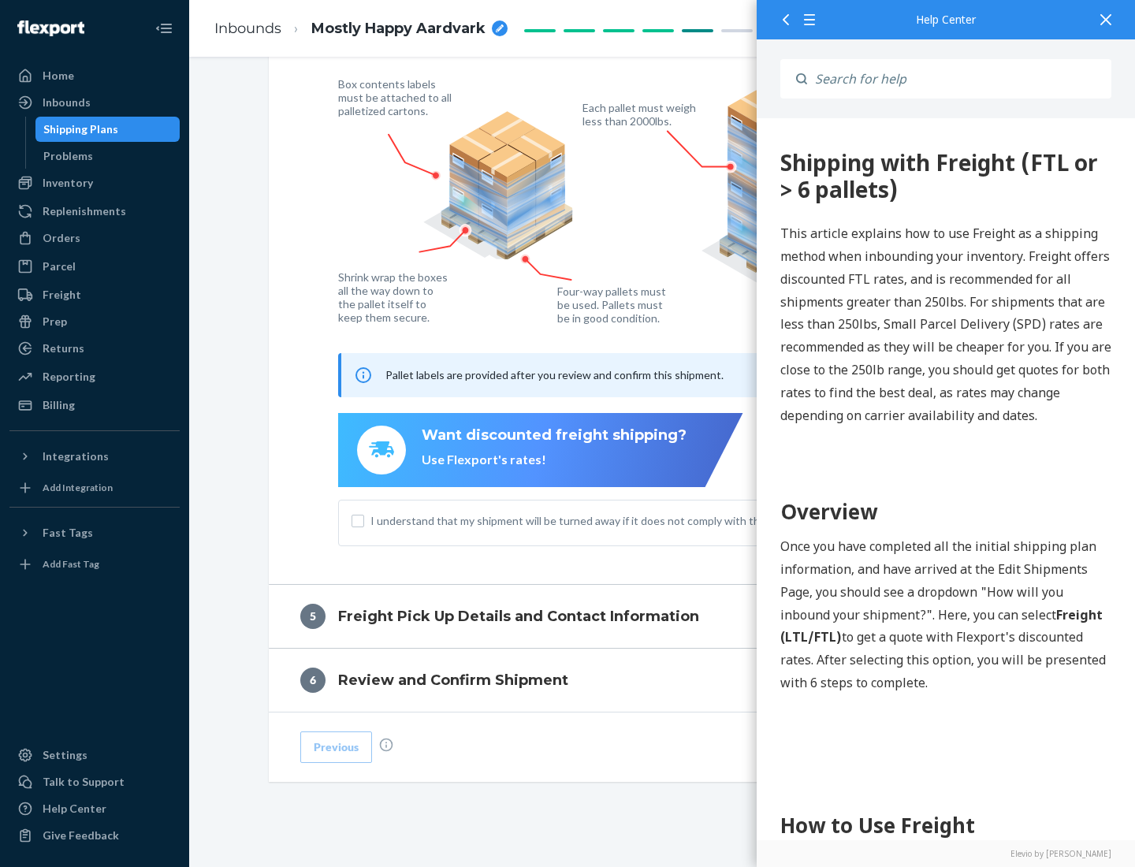
scroll to position [0, 0]
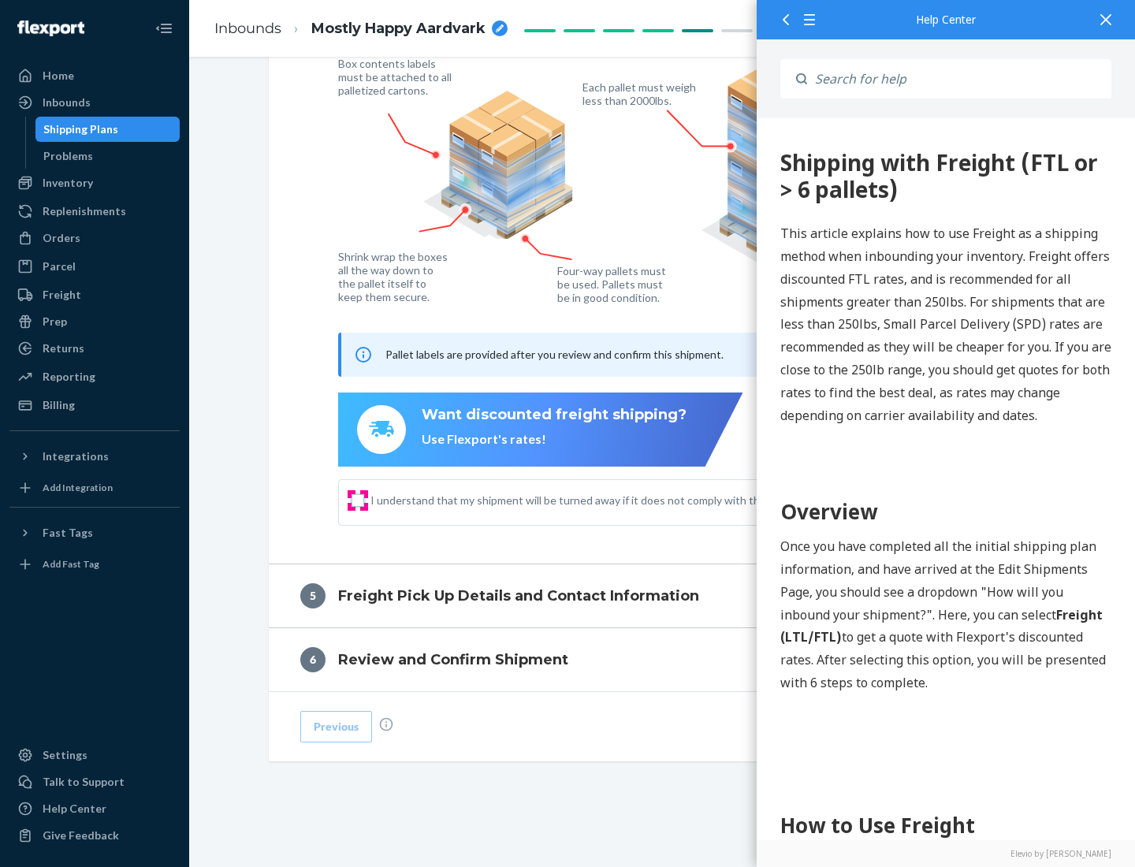
click at [358, 500] on input "I understand that my shipment will be turned away if it does not comply with th…" at bounding box center [358, 500] width 13 height 13
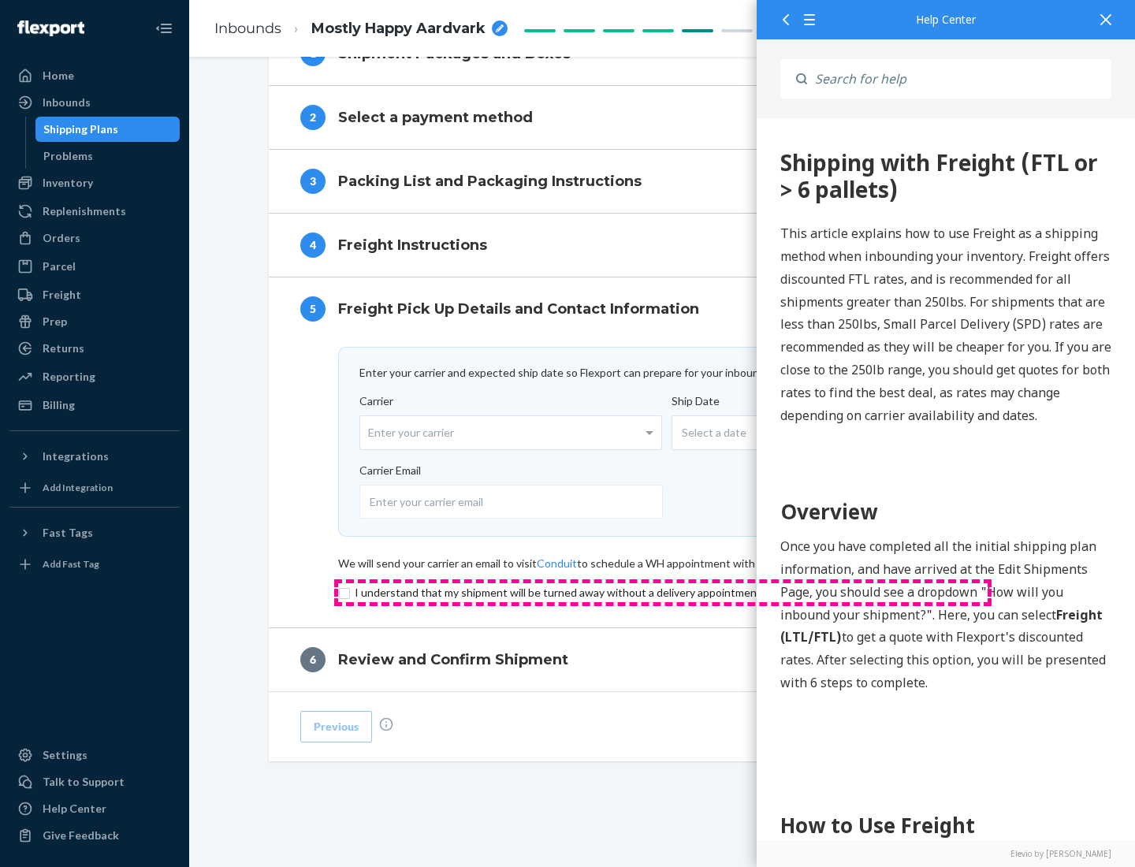
click at [663, 592] on input "checkbox" at bounding box center [662, 592] width 649 height 19
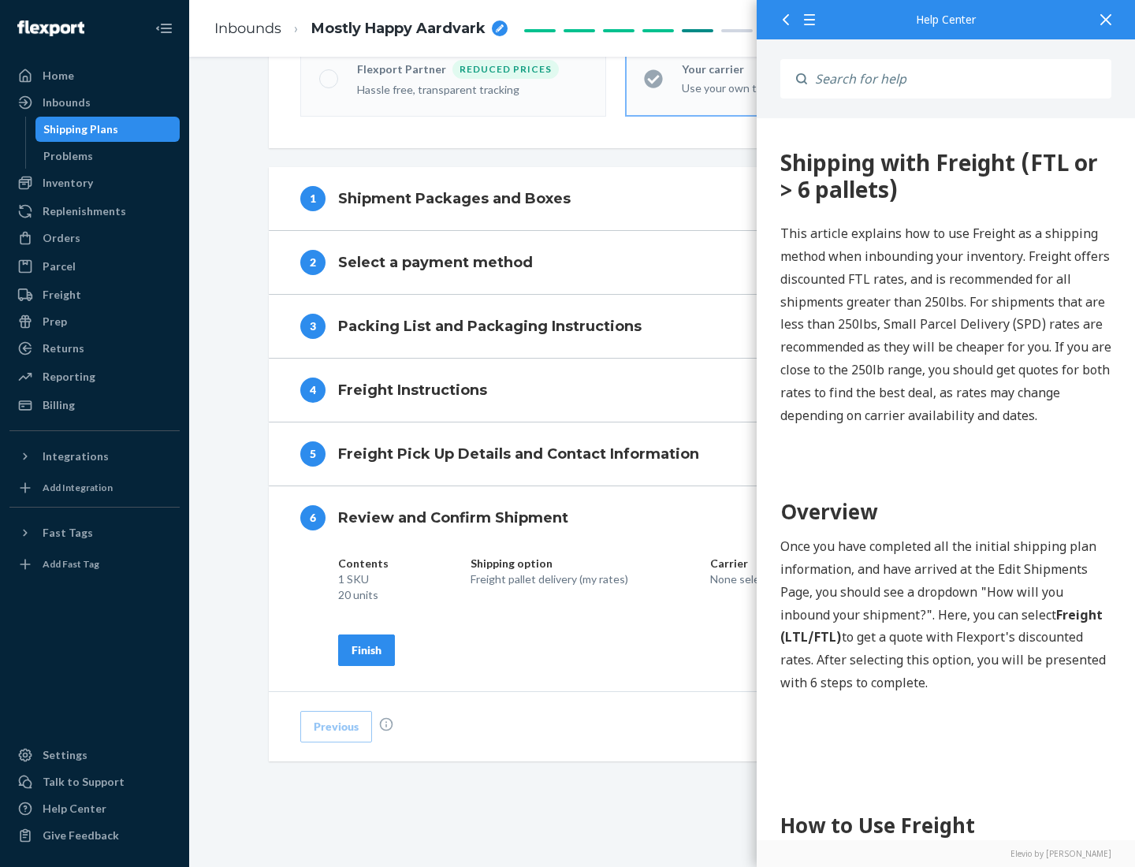
scroll to position [542, 0]
click at [367, 649] on div "Finish" at bounding box center [367, 650] width 30 height 16
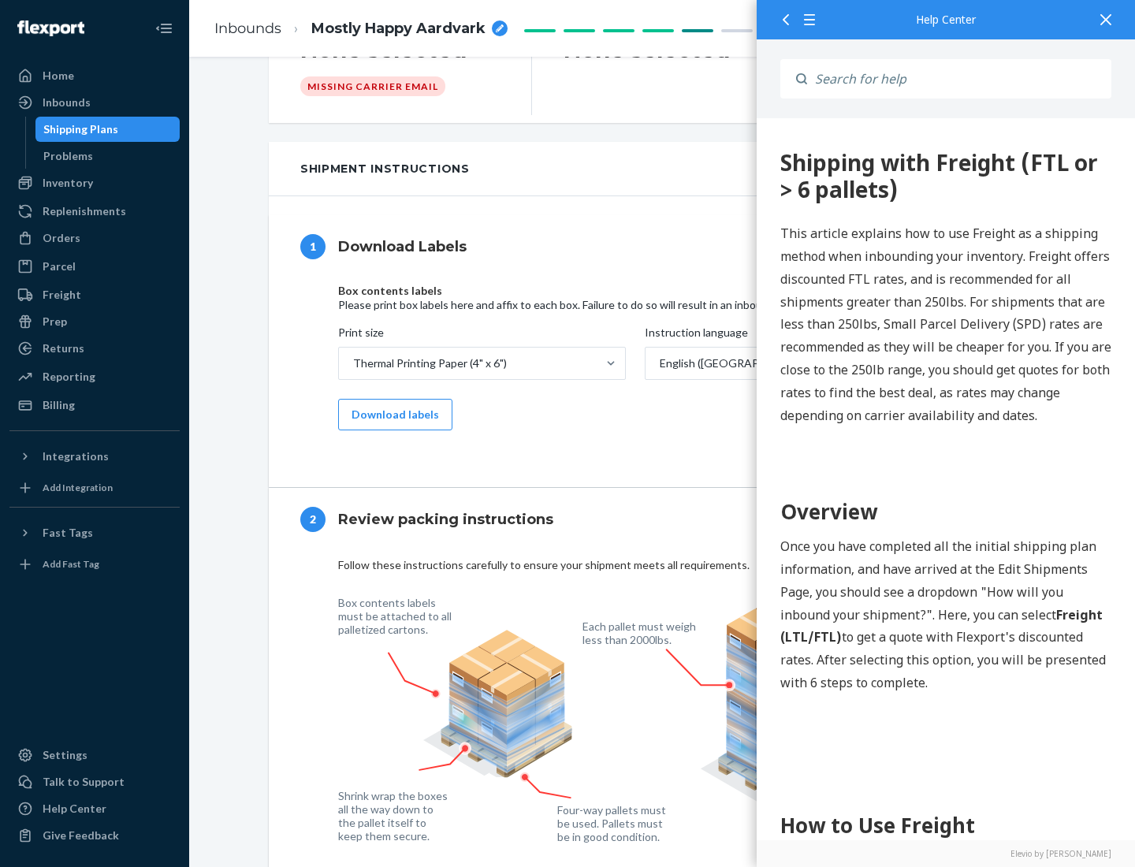
scroll to position [0, 0]
